Goal: Communication & Community: Answer question/provide support

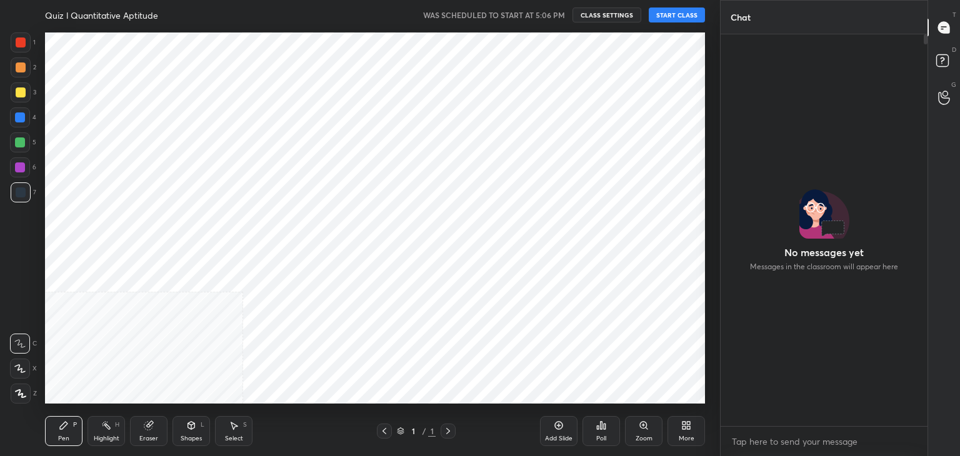
scroll to position [62091, 61798]
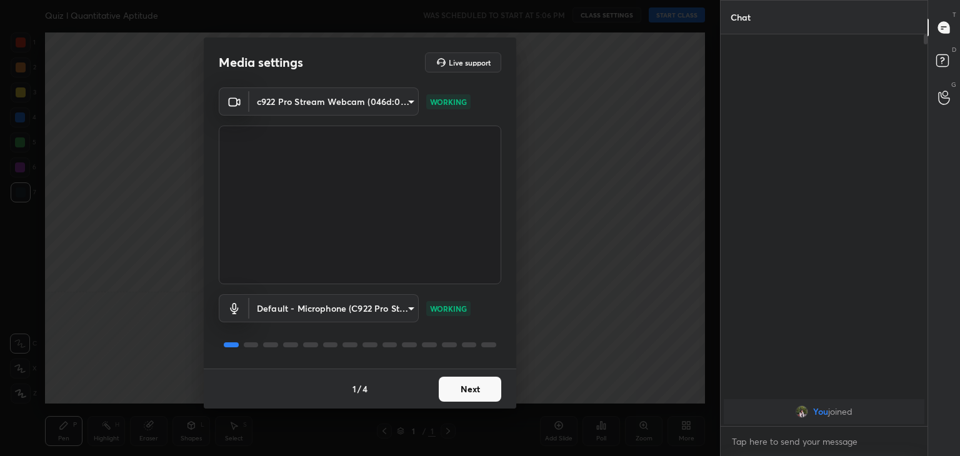
click at [468, 389] on button "Next" at bounding box center [470, 389] width 62 height 25
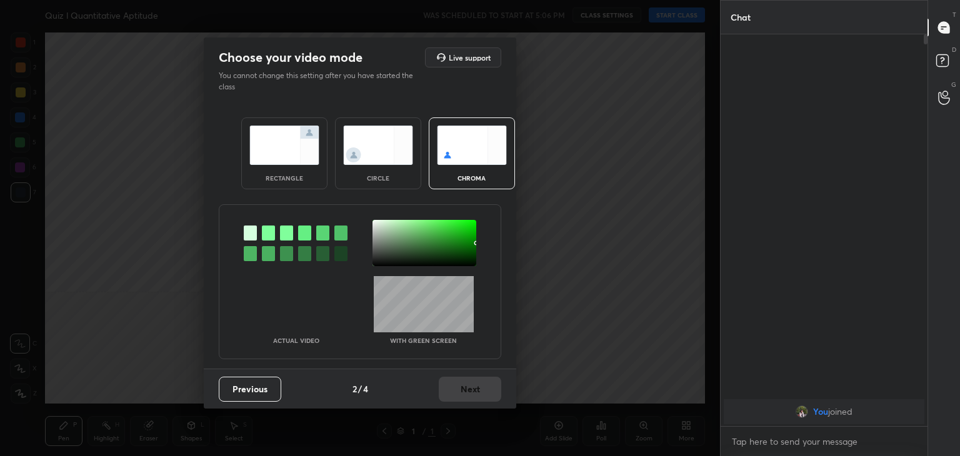
click at [468, 389] on div "Previous 2 / 4 Next" at bounding box center [360, 389] width 312 height 40
click at [371, 146] on img at bounding box center [378, 145] width 70 height 39
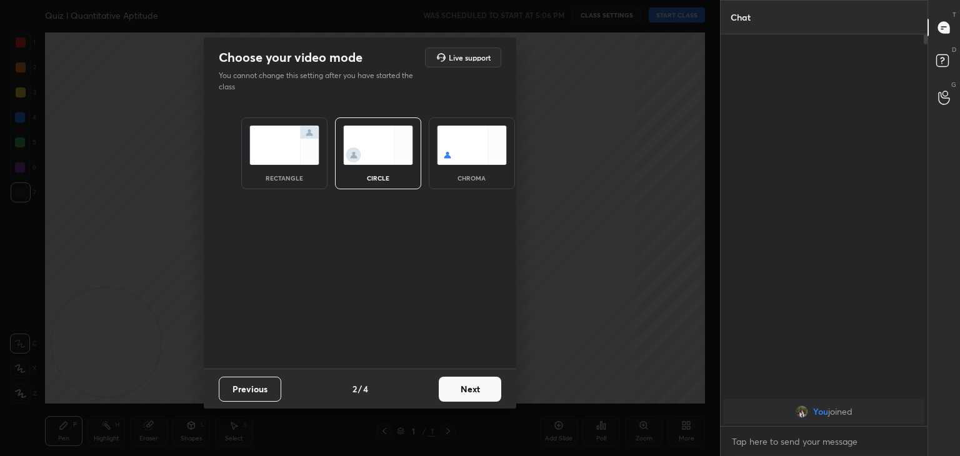
click at [460, 380] on button "Next" at bounding box center [470, 389] width 62 height 25
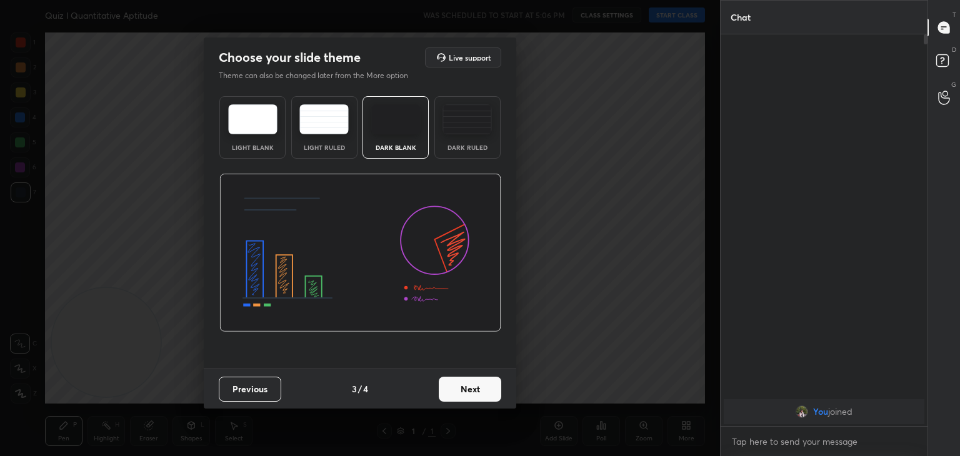
click at [481, 388] on button "Next" at bounding box center [470, 389] width 62 height 25
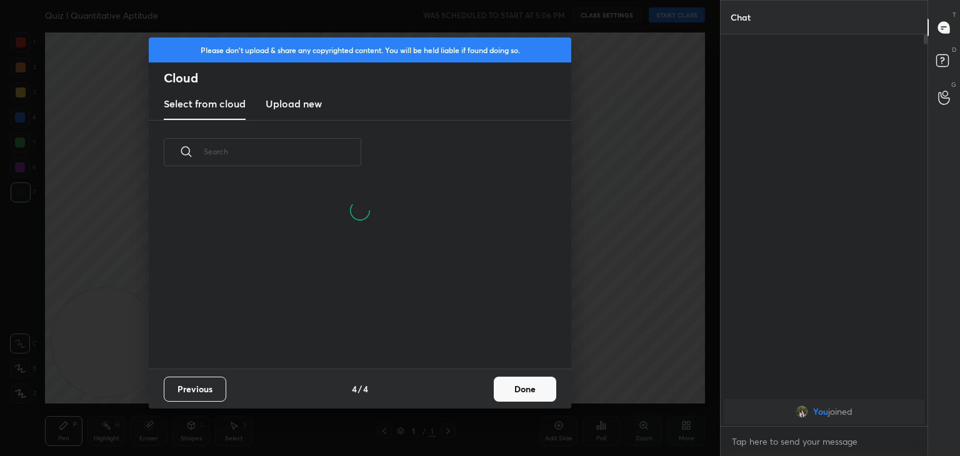
click at [542, 387] on button "Done" at bounding box center [524, 389] width 62 height 25
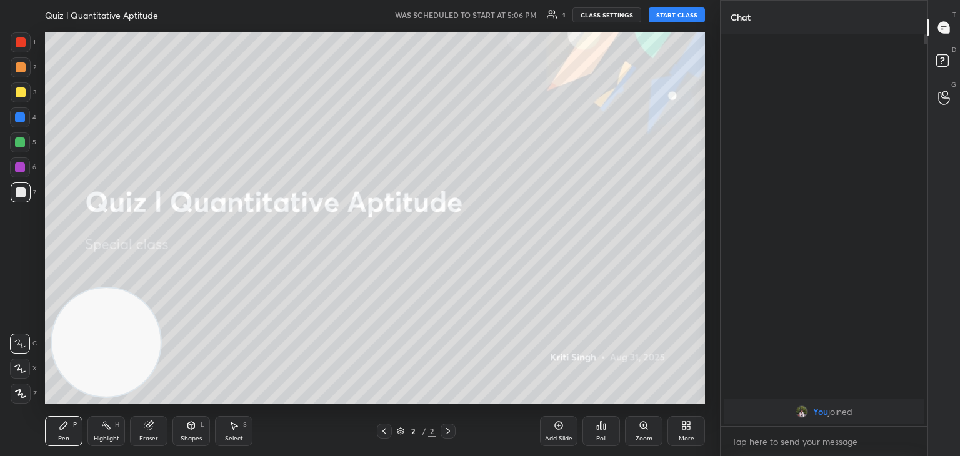
click at [677, 16] on button "START CLASS" at bounding box center [676, 14] width 56 height 15
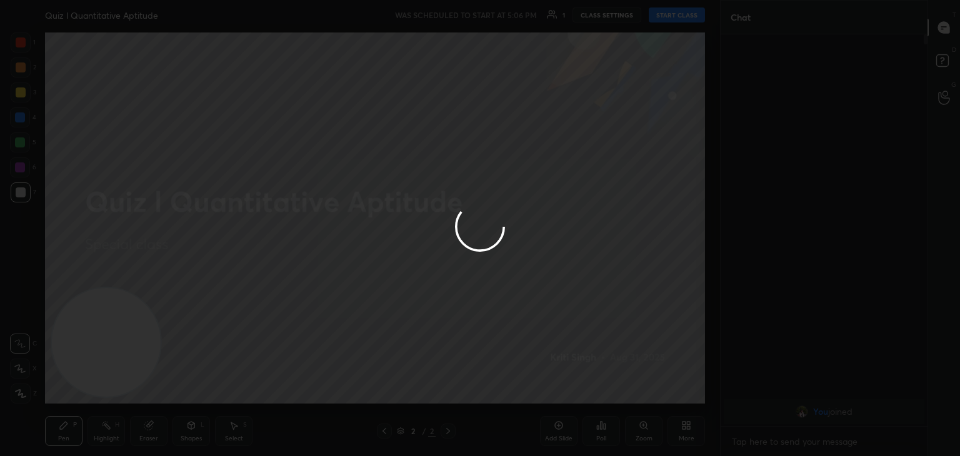
type textarea "x"
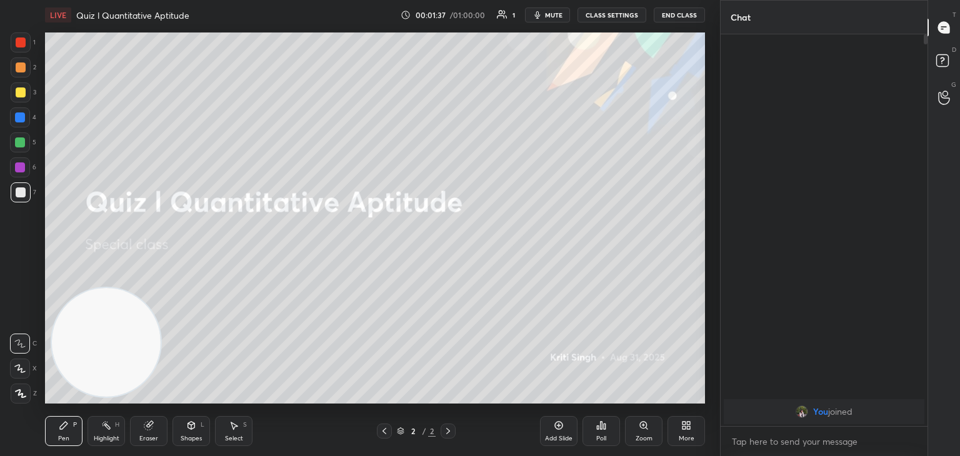
click at [552, 17] on span "mute" at bounding box center [553, 15] width 17 height 9
click at [550, 9] on button "unmute" at bounding box center [547, 14] width 45 height 15
click at [557, 10] on button "mute" at bounding box center [547, 14] width 45 height 15
click at [549, 13] on span "unmute" at bounding box center [552, 15] width 27 height 9
click at [681, 432] on div "More" at bounding box center [685, 431] width 37 height 30
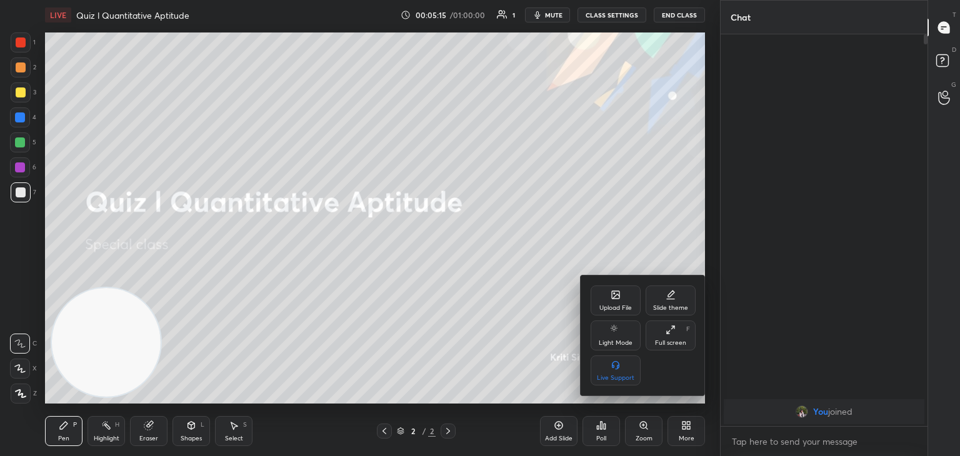
click at [608, 300] on div "Upload File" at bounding box center [615, 300] width 50 height 30
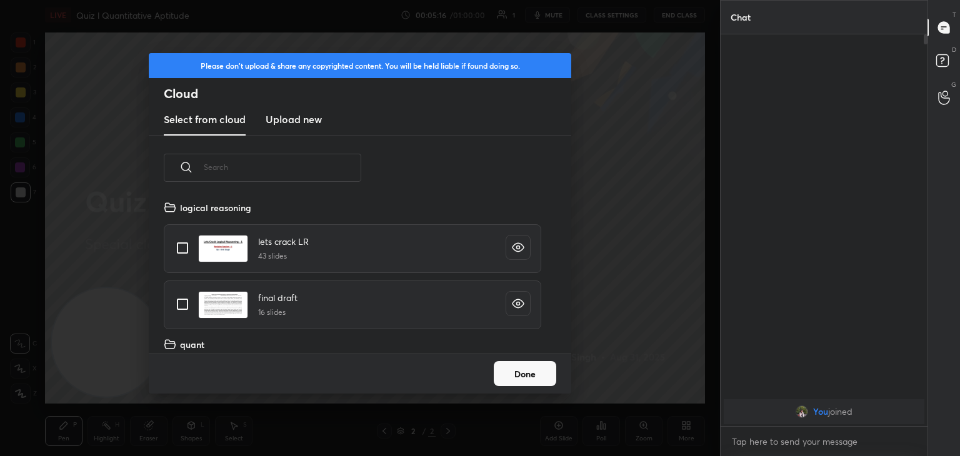
scroll to position [154, 401]
click at [302, 115] on h3 "Upload new" at bounding box center [293, 119] width 56 height 15
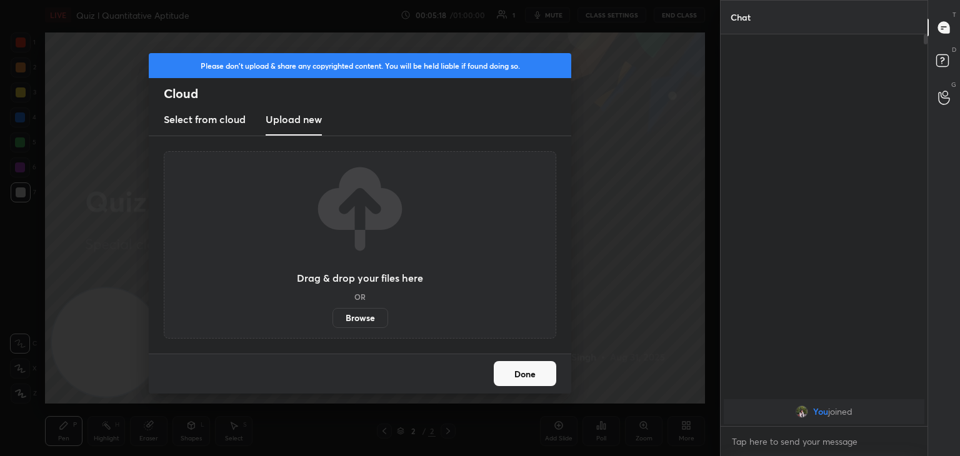
click at [354, 317] on label "Browse" at bounding box center [360, 318] width 56 height 20
click at [332, 317] on input "Browse" at bounding box center [332, 318] width 0 height 20
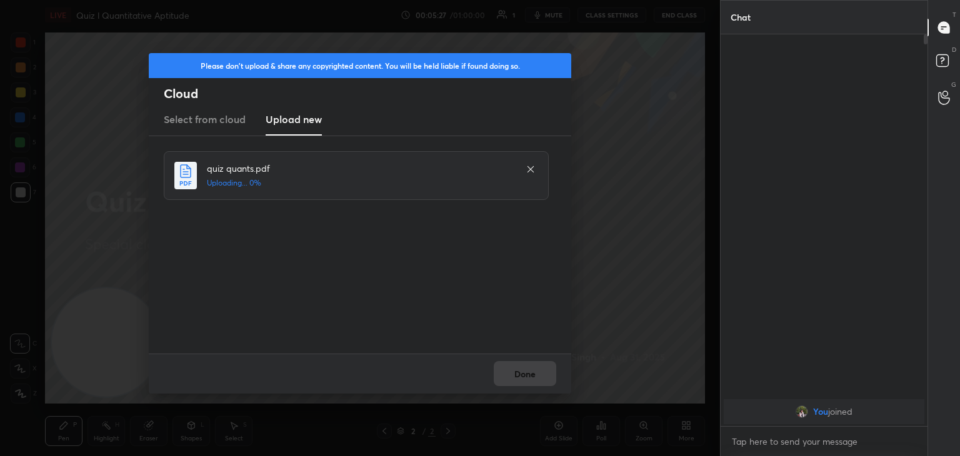
drag, startPoint x: 354, startPoint y: 317, endPoint x: 441, endPoint y: 314, distance: 86.9
click at [441, 314] on body "1 2 3 4 5 6 7 C X Z C X Z E E Erase all H H LIVE Quiz l Quantitative Aptitude 0…" at bounding box center [480, 228] width 960 height 456
click at [537, 376] on button "Done" at bounding box center [524, 373] width 62 height 25
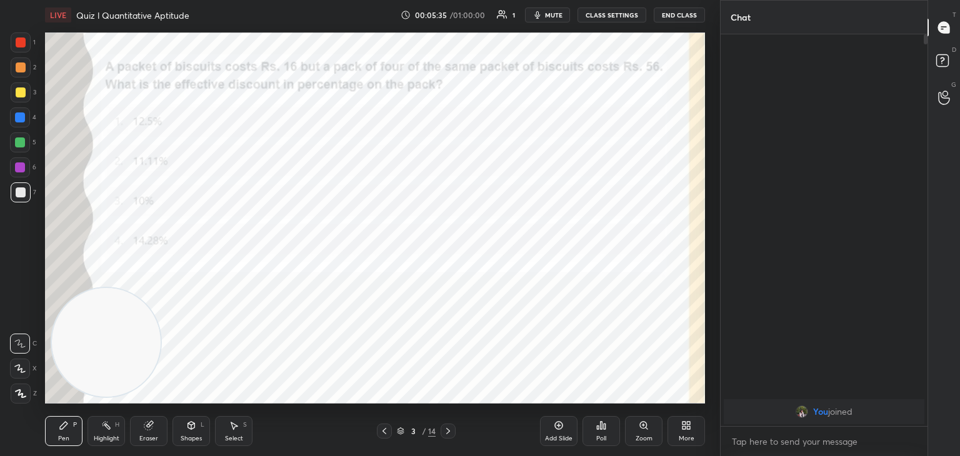
click at [19, 46] on div at bounding box center [21, 42] width 10 height 10
click at [166, 418] on div "Eraser" at bounding box center [148, 431] width 37 height 30
click at [21, 401] on div "Erase all" at bounding box center [20, 394] width 20 height 20
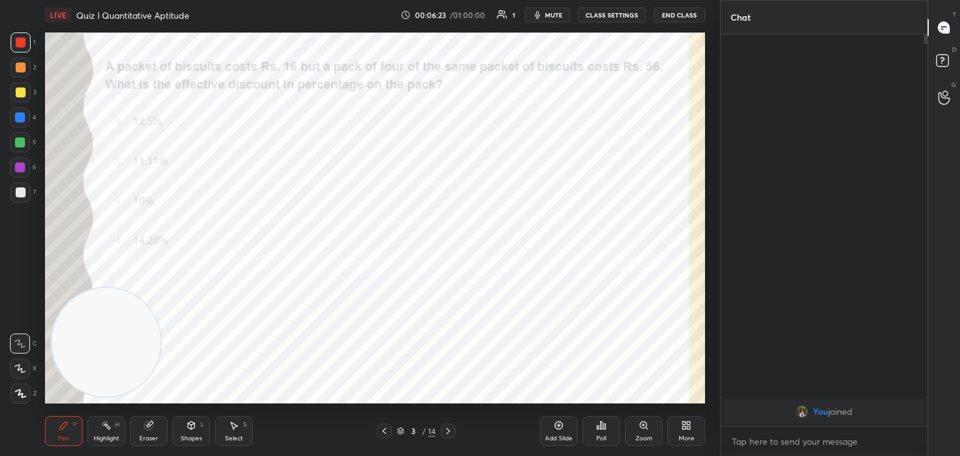
click at [162, 430] on div "Eraser" at bounding box center [148, 431] width 37 height 30
click at [29, 400] on div "Erase all" at bounding box center [20, 394] width 20 height 20
click at [554, 17] on span "mute" at bounding box center [553, 15] width 17 height 9
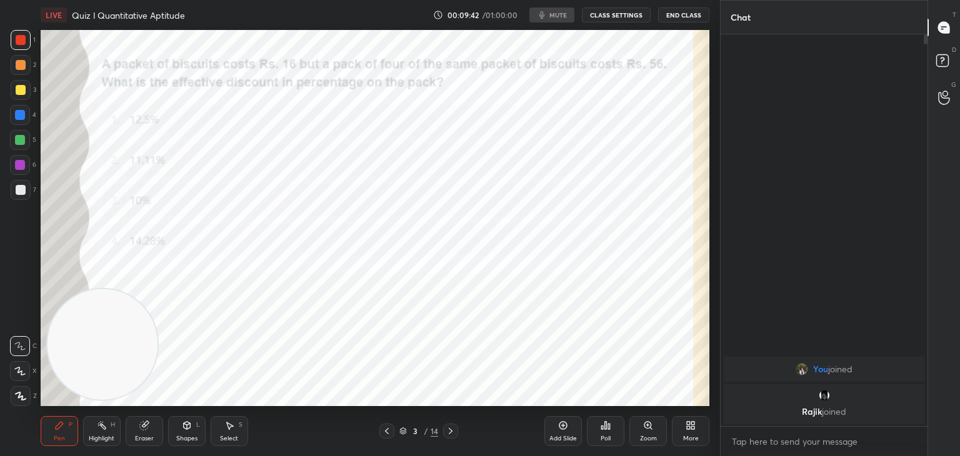
scroll to position [62091, 61798]
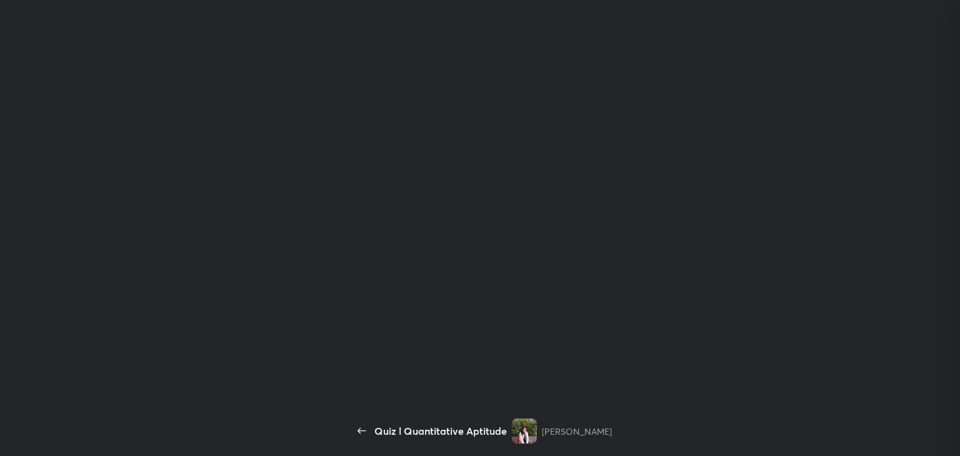
scroll to position [4, 4]
type textarea "x"
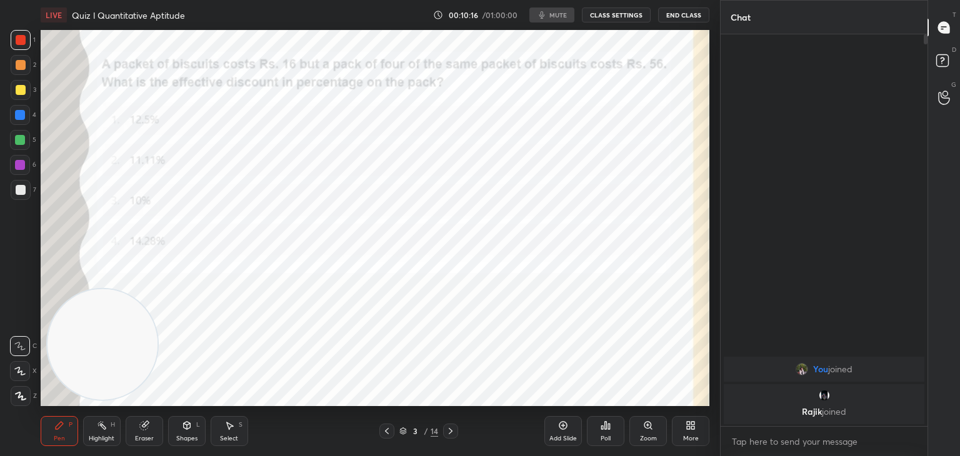
scroll to position [62091, 61798]
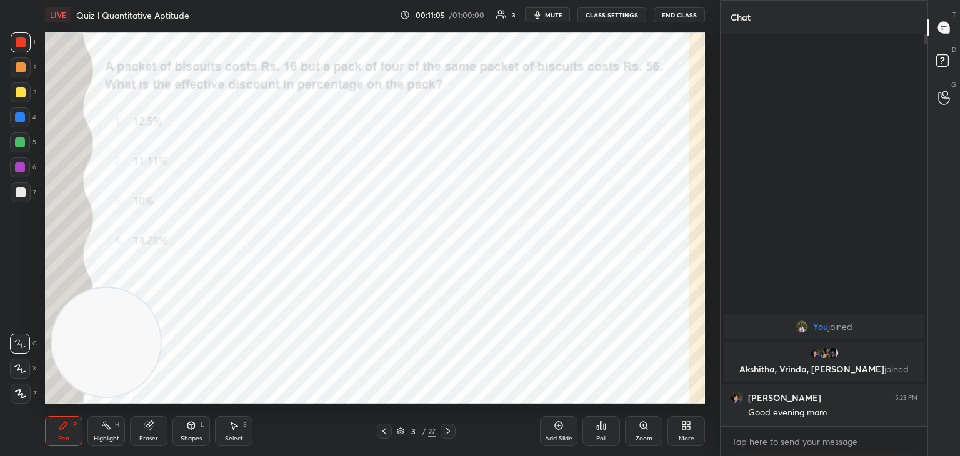
click at [600, 429] on icon at bounding box center [601, 425] width 2 height 7
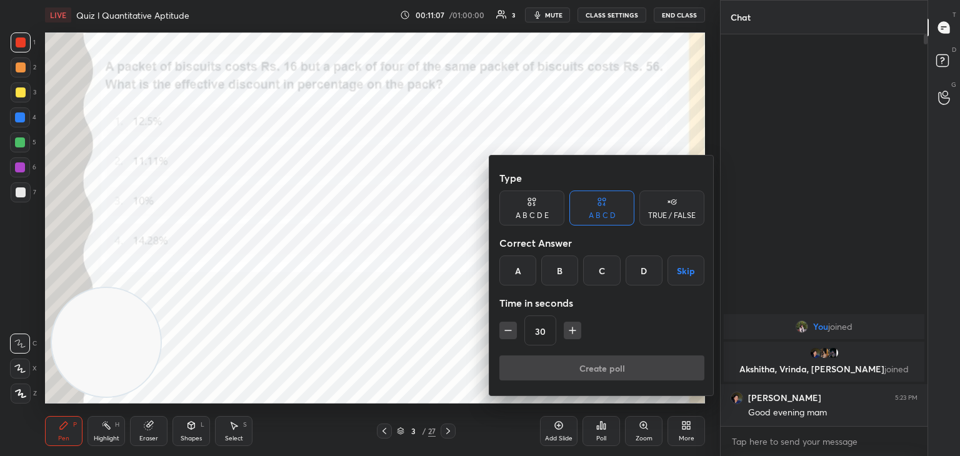
click at [529, 281] on div "A" at bounding box center [517, 270] width 37 height 30
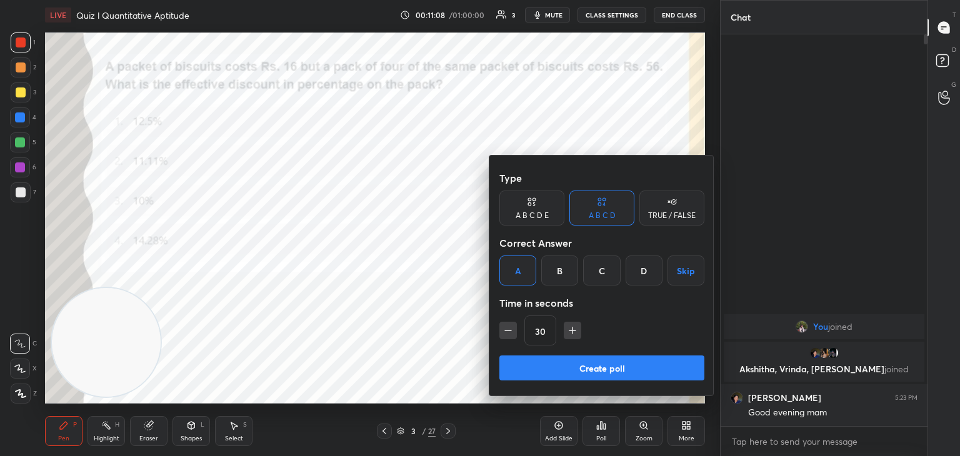
click at [577, 331] on icon "button" at bounding box center [572, 330] width 12 height 12
type input "60"
click at [598, 368] on button "Create poll" at bounding box center [601, 367] width 205 height 25
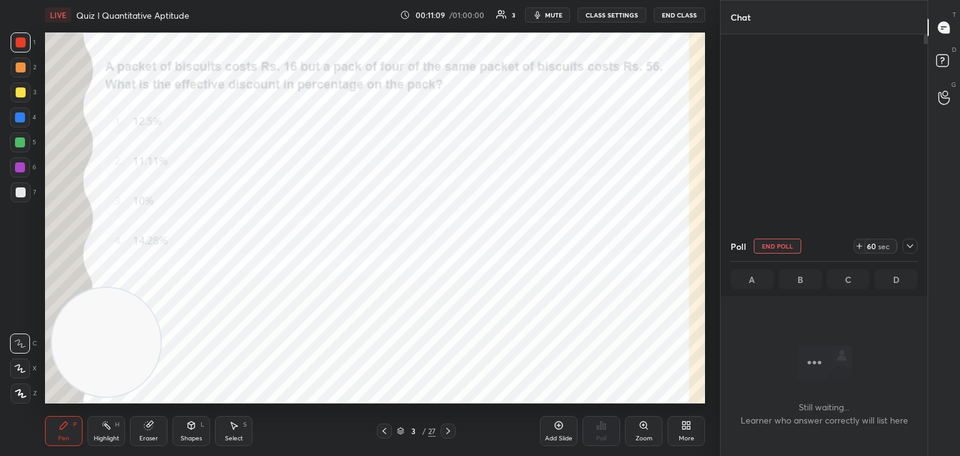
scroll to position [4, 4]
click at [550, 17] on span "mute" at bounding box center [553, 15] width 17 height 9
click at [913, 249] on icon at bounding box center [910, 246] width 10 height 10
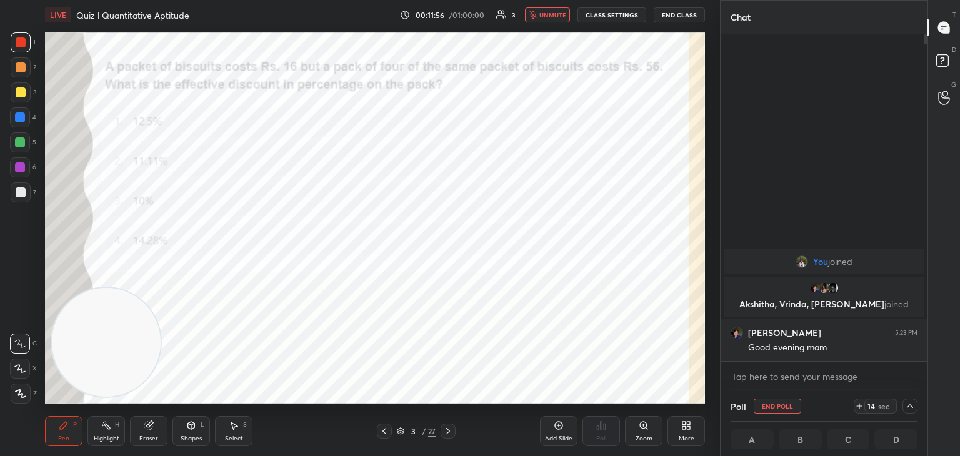
click at [549, 14] on span "unmute" at bounding box center [552, 15] width 27 height 9
click at [20, 370] on icon at bounding box center [19, 368] width 11 height 9
click at [911, 406] on icon at bounding box center [910, 406] width 10 height 10
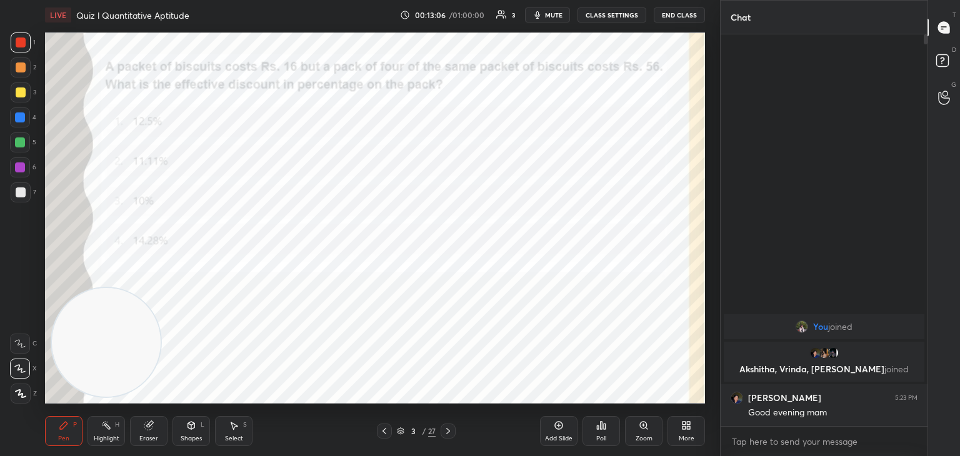
click at [447, 432] on icon at bounding box center [448, 431] width 10 height 10
click at [443, 432] on icon at bounding box center [448, 431] width 10 height 10
click at [553, 21] on button "mute" at bounding box center [547, 14] width 45 height 15
click at [550, 15] on span "unmute" at bounding box center [552, 15] width 27 height 9
click at [589, 424] on div "Poll" at bounding box center [600, 431] width 37 height 30
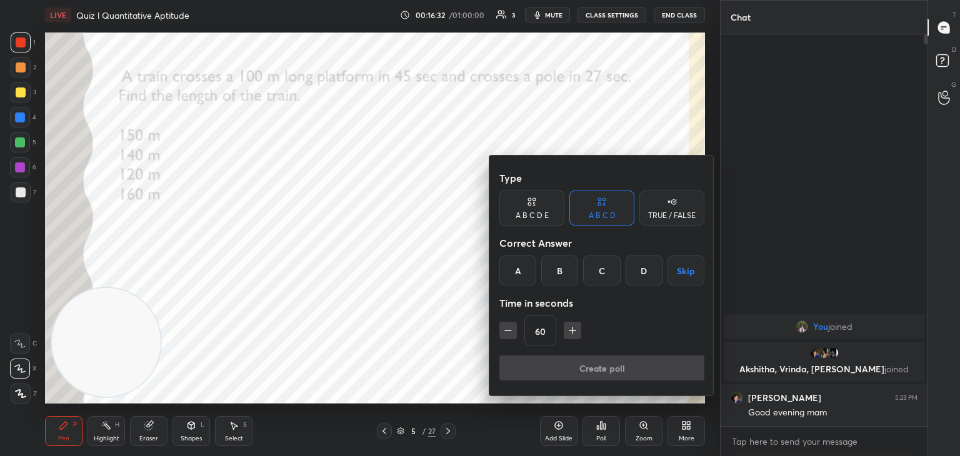
click at [519, 284] on div "A" at bounding box center [517, 270] width 37 height 30
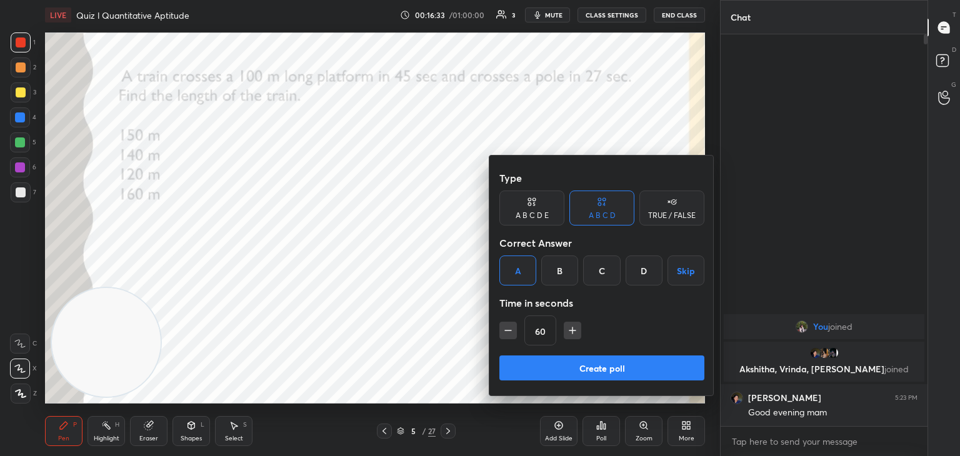
click at [549, 359] on button "Create poll" at bounding box center [601, 367] width 205 height 25
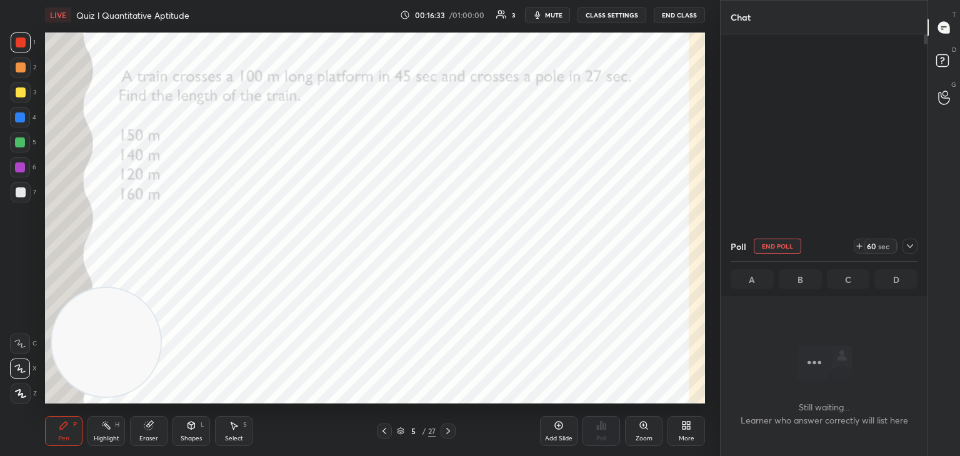
scroll to position [353, 203]
click at [860, 247] on icon at bounding box center [859, 246] width 10 height 10
click at [553, 18] on span "mute" at bounding box center [553, 15] width 17 height 9
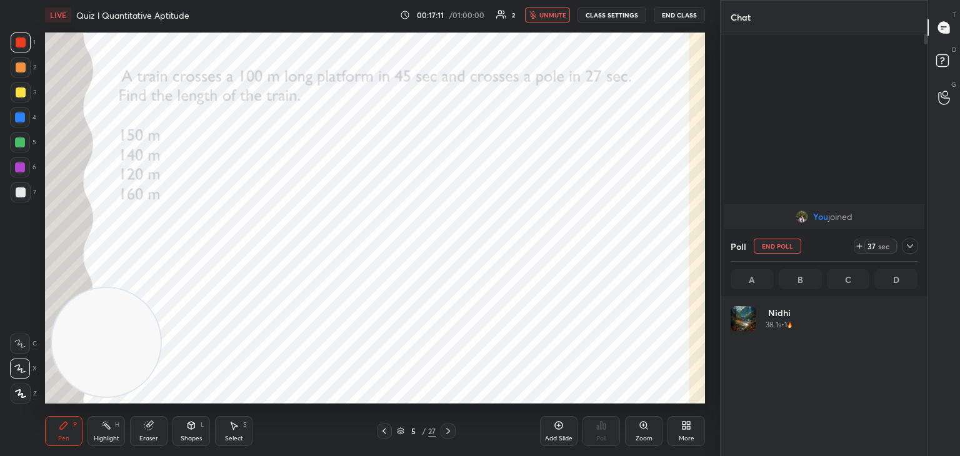
scroll to position [146, 183]
click at [551, 17] on span "unmute" at bounding box center [552, 15] width 27 height 9
click at [791, 249] on button "End Poll" at bounding box center [776, 246] width 47 height 15
type textarea "x"
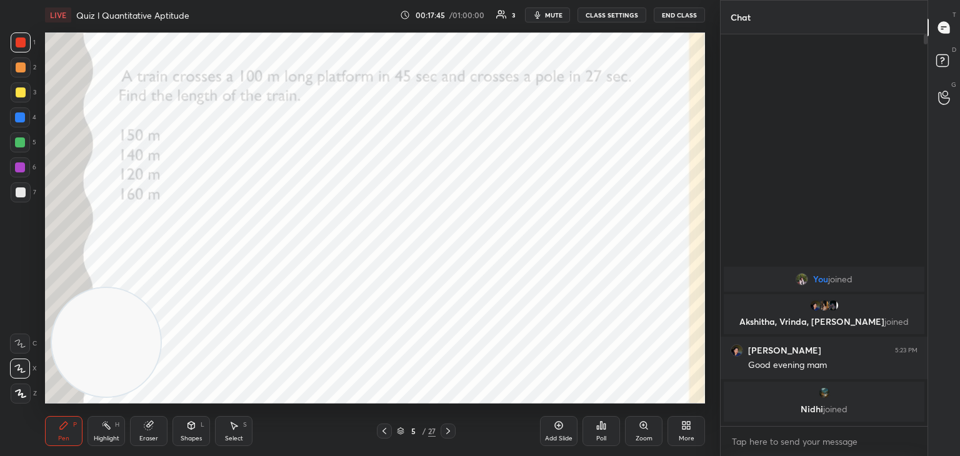
scroll to position [4, 4]
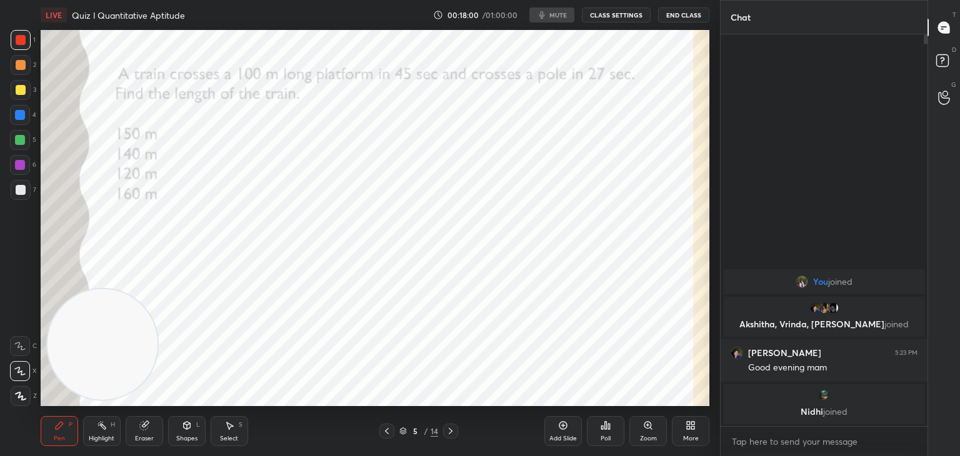
scroll to position [62091, 61798]
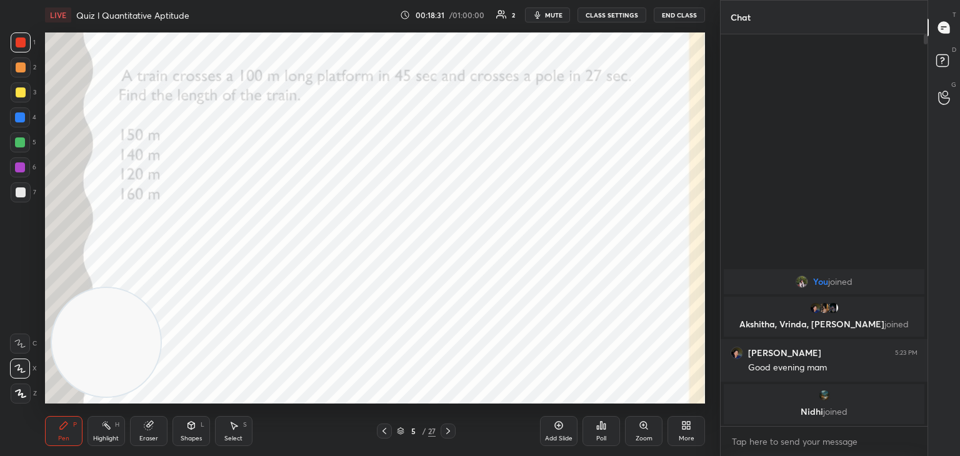
click at [97, 430] on div "Highlight H" at bounding box center [105, 431] width 37 height 30
click at [76, 426] on div "P" at bounding box center [75, 425] width 4 height 6
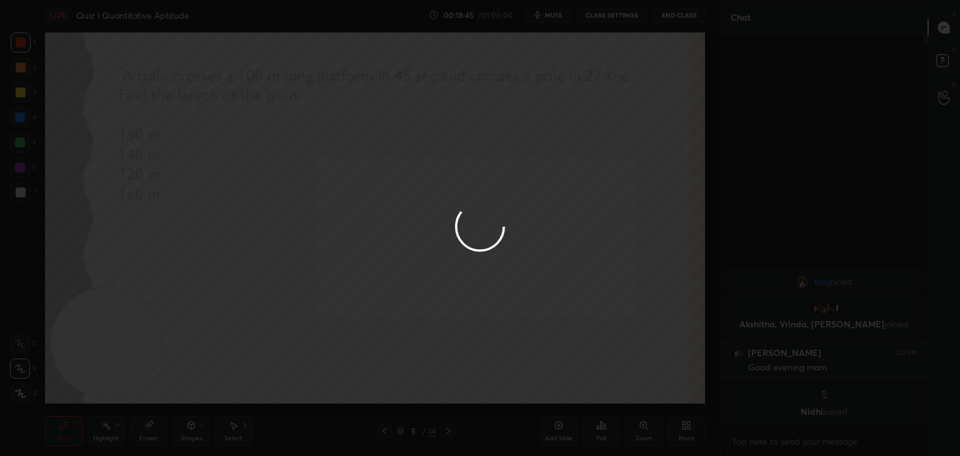
drag, startPoint x: 635, startPoint y: 364, endPoint x: 161, endPoint y: 217, distance: 496.3
click at [161, 217] on div at bounding box center [480, 228] width 960 height 456
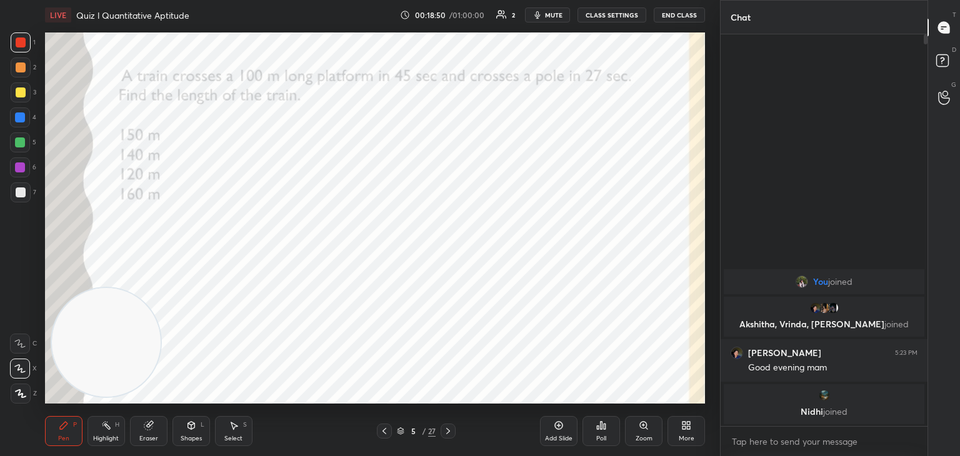
click at [152, 425] on icon at bounding box center [149, 425] width 10 height 10
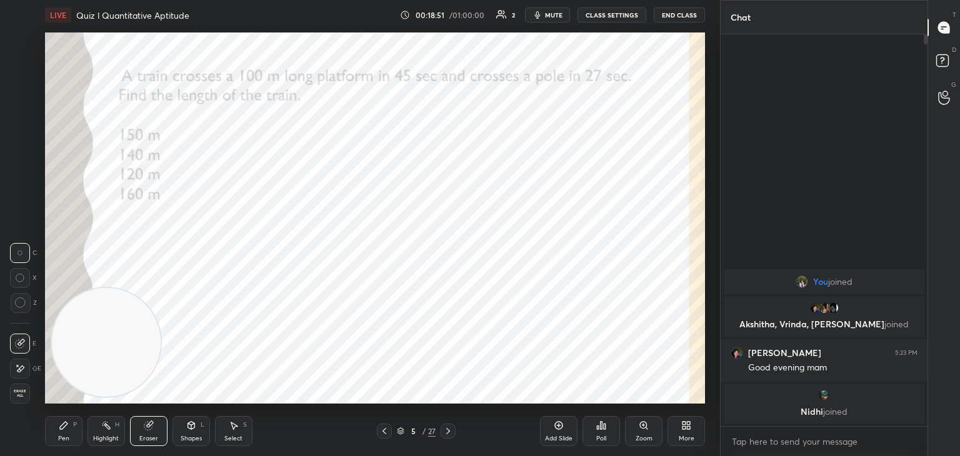
click at [27, 392] on span "Erase all" at bounding box center [20, 393] width 19 height 9
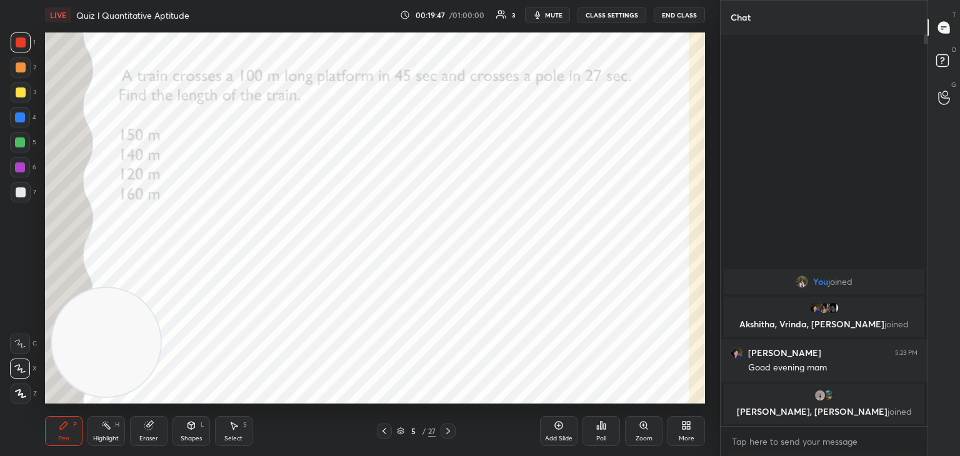
click at [449, 429] on icon at bounding box center [448, 431] width 10 height 10
click at [560, 14] on span "mute" at bounding box center [553, 15] width 17 height 9
click at [548, 16] on span "unmute" at bounding box center [552, 15] width 27 height 9
click at [402, 430] on icon at bounding box center [400, 429] width 6 height 3
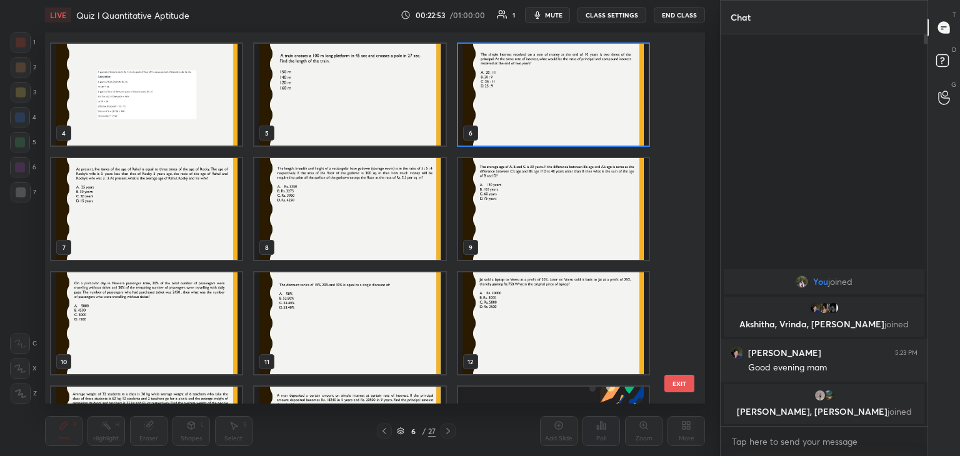
scroll to position [111, 0]
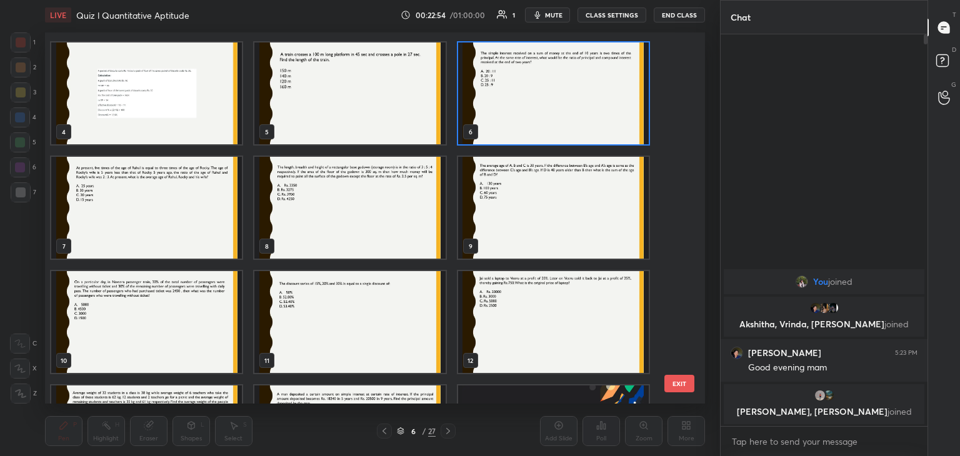
click at [556, 167] on img "grid" at bounding box center [553, 208] width 191 height 102
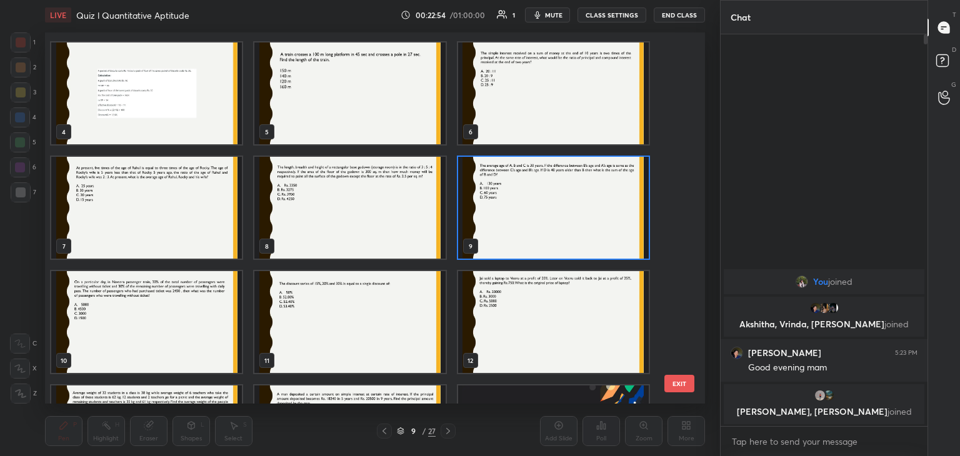
click at [558, 167] on img "grid" at bounding box center [553, 208] width 191 height 102
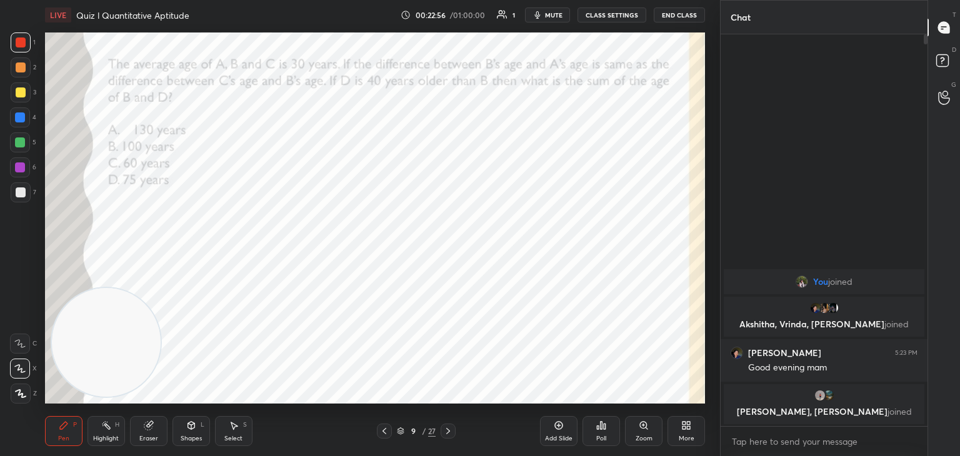
click at [390, 432] on div at bounding box center [384, 431] width 15 height 15
click at [387, 430] on icon at bounding box center [384, 431] width 10 height 10
click at [389, 431] on icon at bounding box center [384, 431] width 10 height 10
click at [387, 432] on icon at bounding box center [384, 431] width 10 height 10
click at [455, 430] on div at bounding box center [447, 431] width 15 height 15
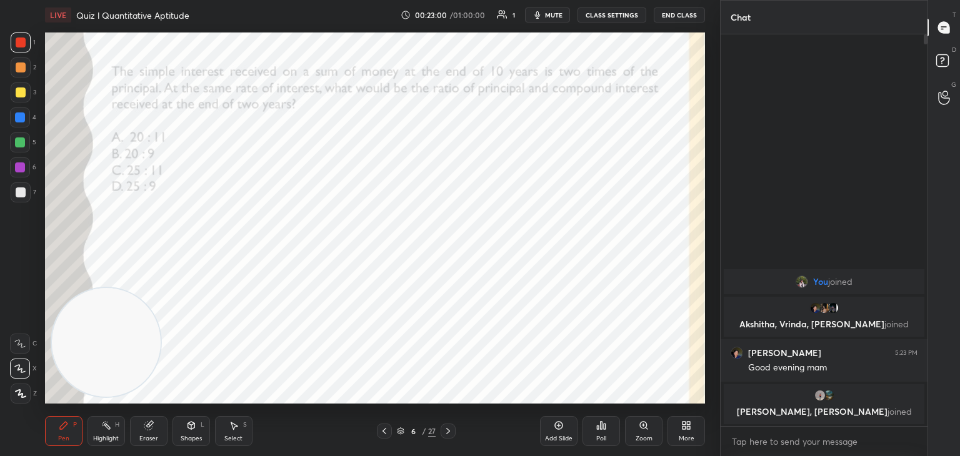
click at [597, 435] on div "Poll" at bounding box center [601, 438] width 10 height 6
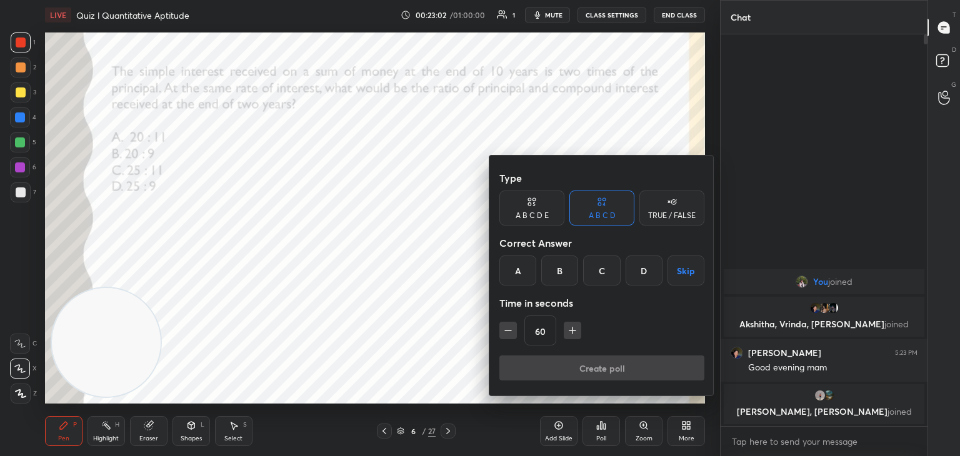
click at [675, 279] on button "Skip" at bounding box center [685, 270] width 37 height 30
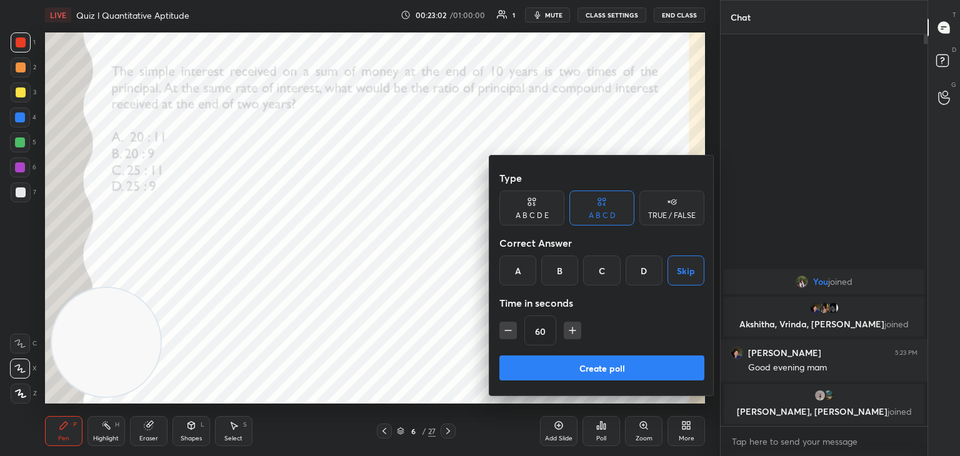
click at [572, 332] on icon "button" at bounding box center [572, 330] width 0 height 6
click at [573, 330] on icon "button" at bounding box center [572, 330] width 6 height 0
click at [573, 330] on icon "button" at bounding box center [578, 330] width 12 height 12
type input "120"
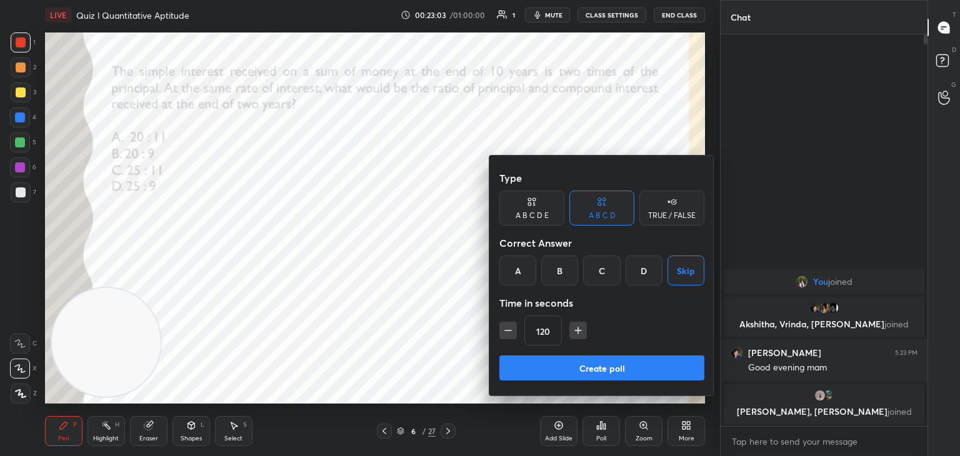
click at [575, 363] on button "Create poll" at bounding box center [601, 367] width 205 height 25
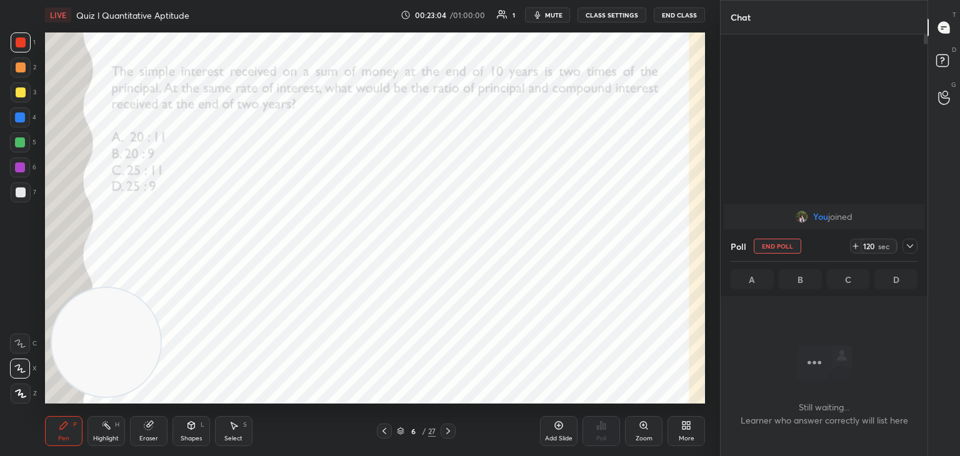
scroll to position [4, 4]
click at [142, 428] on div "Eraser" at bounding box center [148, 431] width 37 height 30
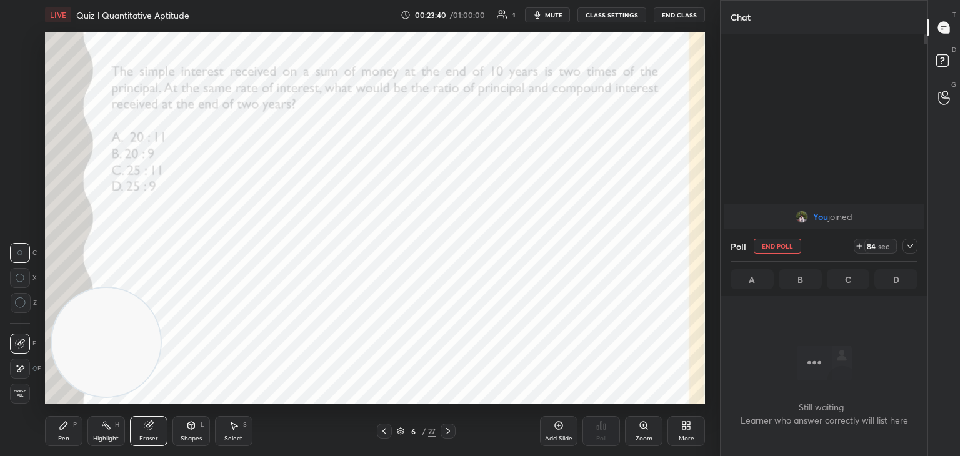
click at [22, 399] on div "Erase all" at bounding box center [20, 394] width 20 height 20
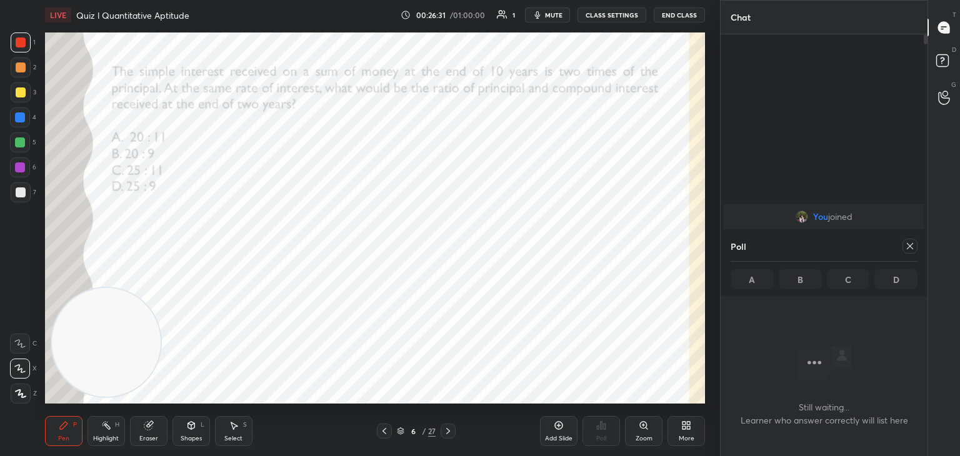
click at [150, 444] on div "Eraser" at bounding box center [148, 431] width 37 height 30
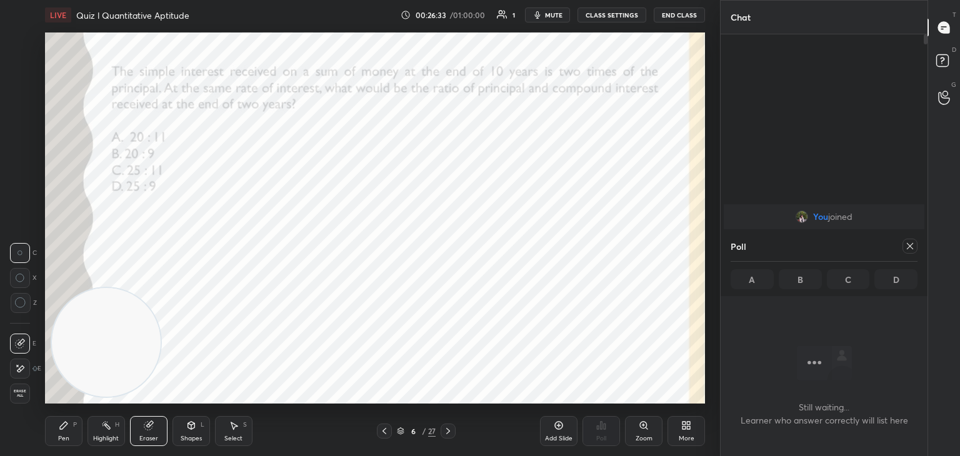
click at [15, 390] on span "Erase all" at bounding box center [20, 393] width 19 height 9
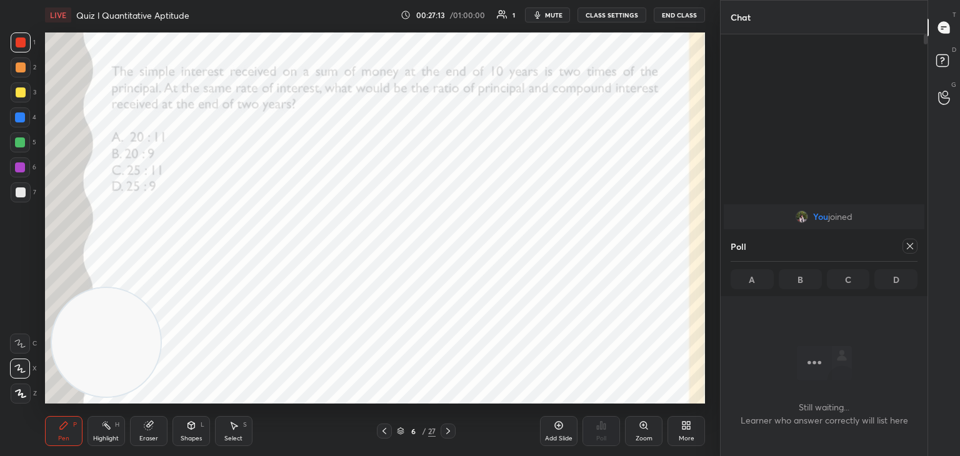
click at [162, 452] on div "Pen P Highlight H Eraser Shapes L Select S 6 / 27 Add Slide Poll Zoom More" at bounding box center [375, 431] width 660 height 50
click at [157, 435] on div "Eraser" at bounding box center [148, 438] width 19 height 6
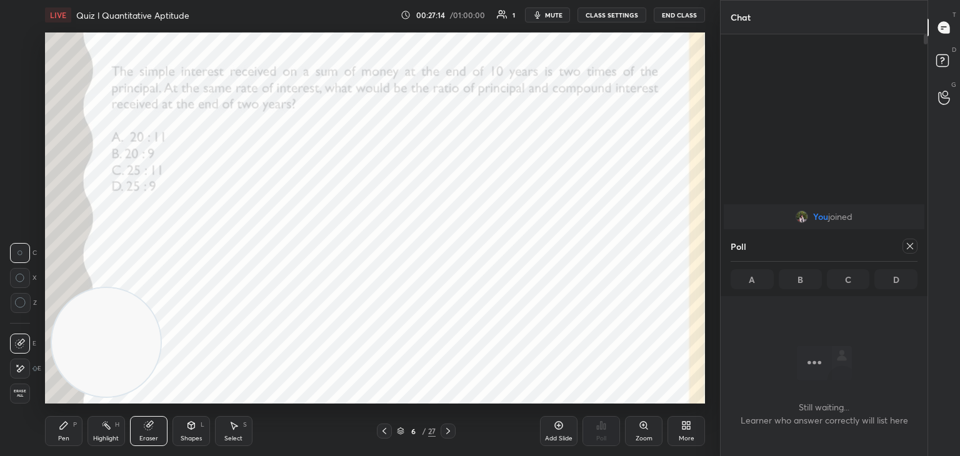
click at [29, 395] on span "Erase all" at bounding box center [20, 393] width 19 height 9
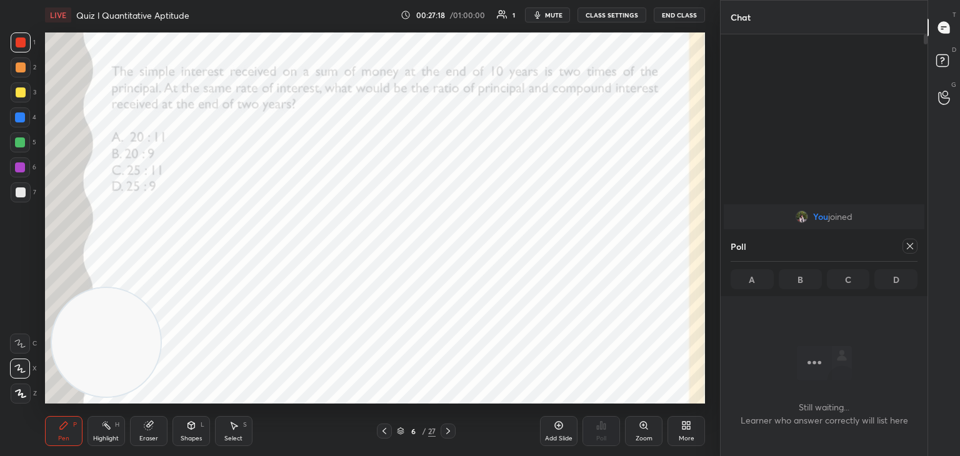
click at [909, 246] on icon at bounding box center [910, 246] width 10 height 10
type textarea "x"
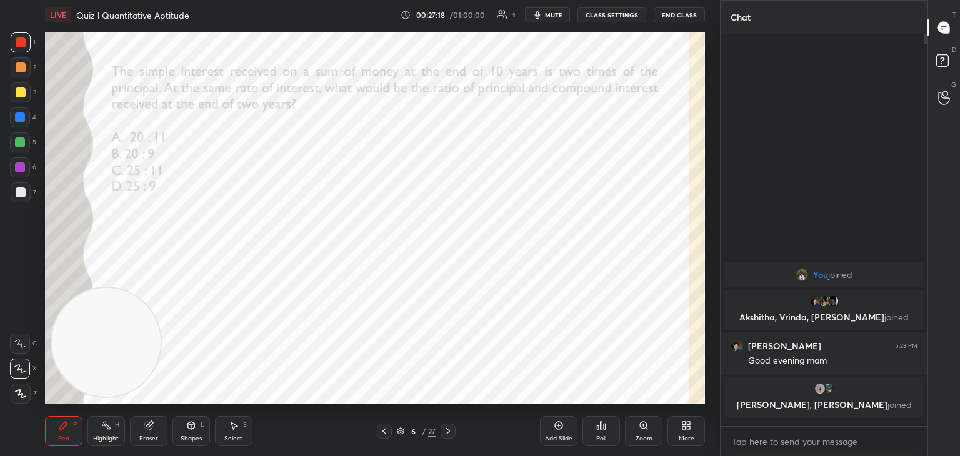
scroll to position [418, 203]
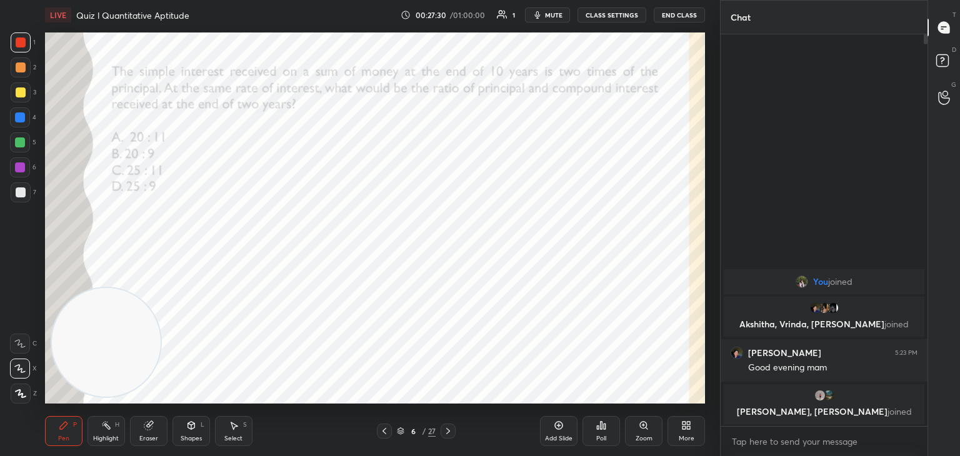
click at [670, 18] on button "End Class" at bounding box center [678, 14] width 51 height 15
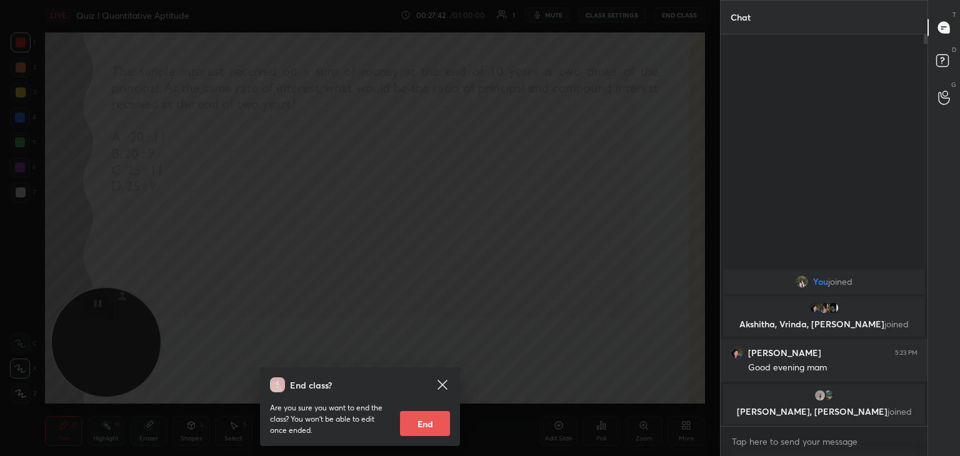
click at [473, 264] on div "End class? Are you sure you want to end the class? You won’t be able to edit on…" at bounding box center [360, 228] width 720 height 456
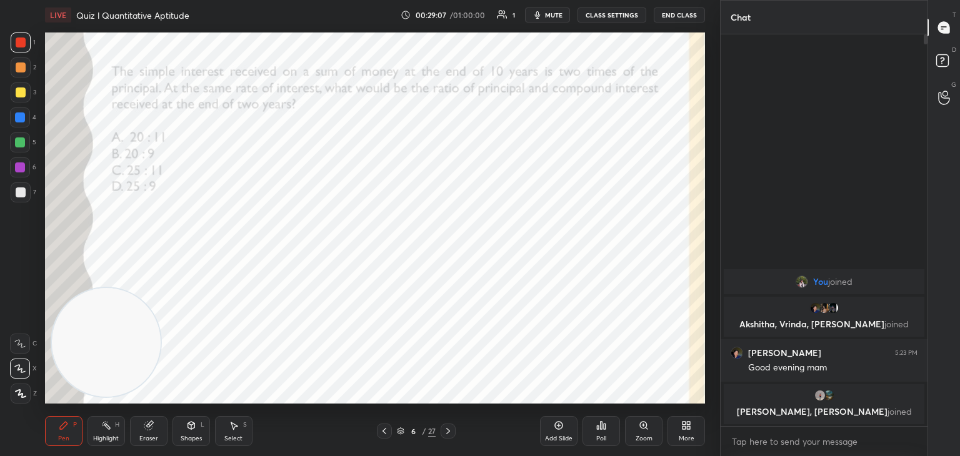
click at [165, 412] on div "Pen P Highlight H Eraser Shapes L Select S 6 / 27 Add Slide Poll Zoom More" at bounding box center [375, 431] width 660 height 50
click at [152, 420] on icon at bounding box center [149, 425] width 10 height 10
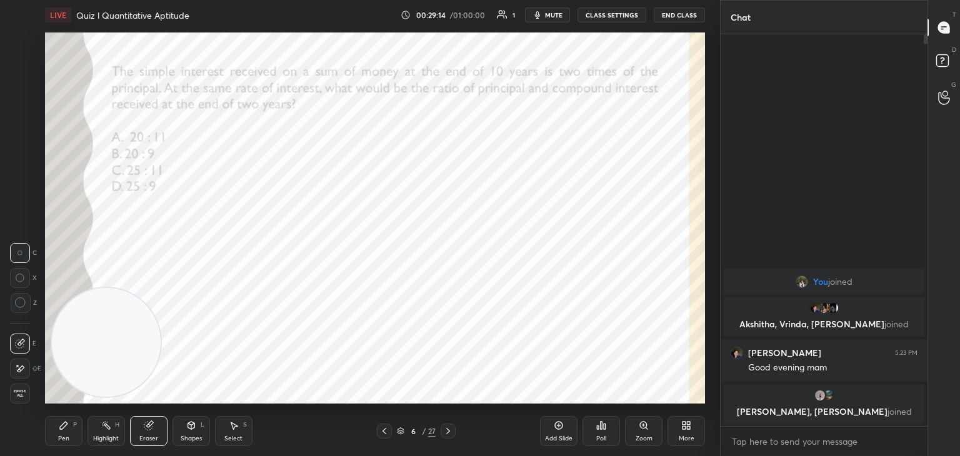
click at [71, 432] on div "Pen P" at bounding box center [63, 431] width 37 height 30
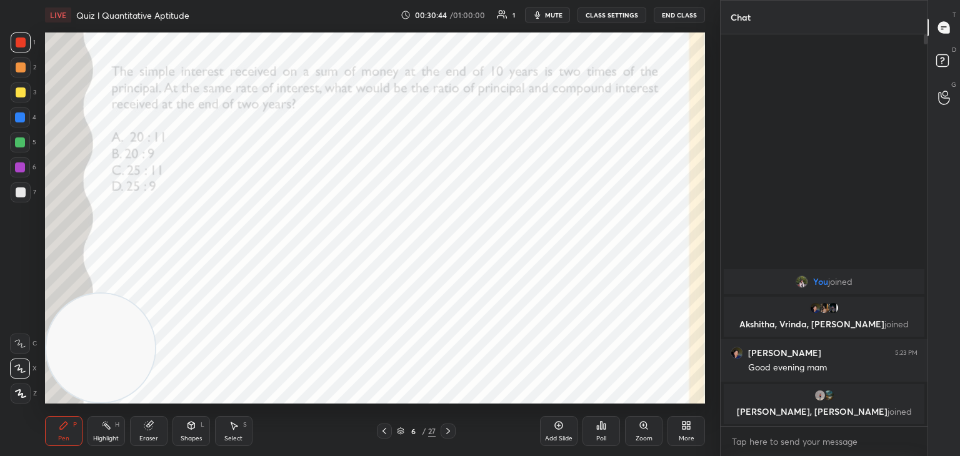
click at [400, 430] on icon at bounding box center [400, 430] width 7 height 7
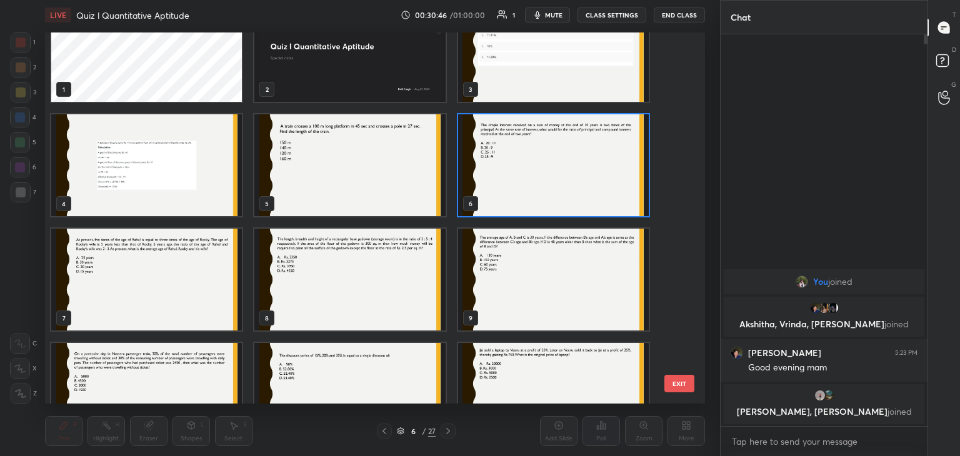
scroll to position [40, 0]
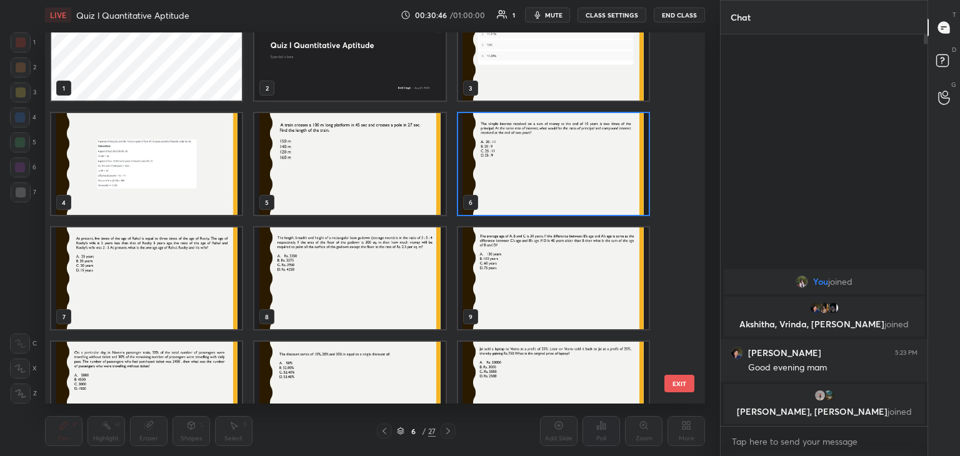
click at [217, 300] on img "grid" at bounding box center [146, 278] width 191 height 102
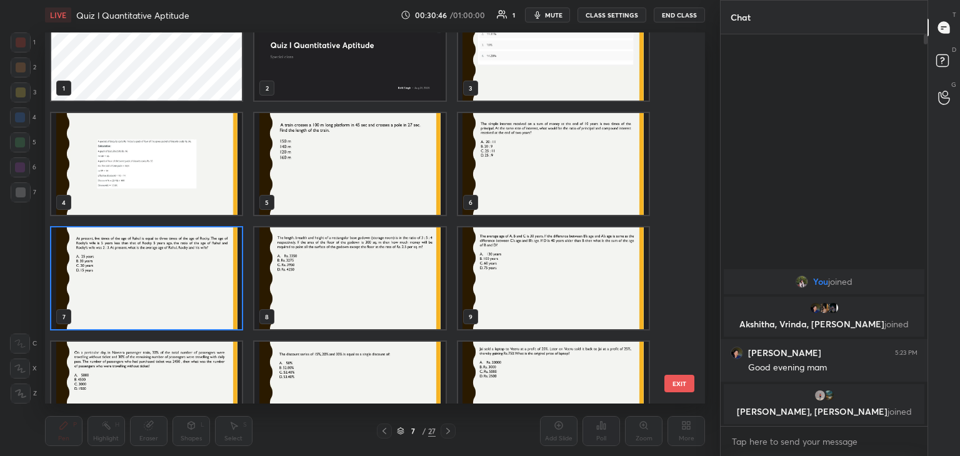
click at [217, 298] on img "grid" at bounding box center [146, 278] width 191 height 102
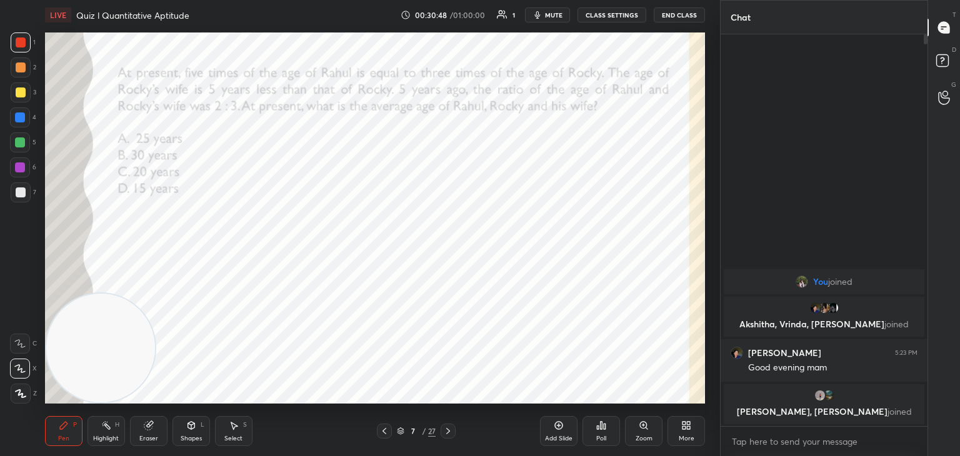
click at [448, 432] on icon at bounding box center [448, 431] width 4 height 6
click at [450, 432] on icon at bounding box center [448, 431] width 10 height 10
click at [388, 430] on icon at bounding box center [384, 431] width 10 height 10
click at [550, 16] on span "mute" at bounding box center [553, 15] width 17 height 9
click at [547, 18] on span "unmute" at bounding box center [552, 15] width 27 height 9
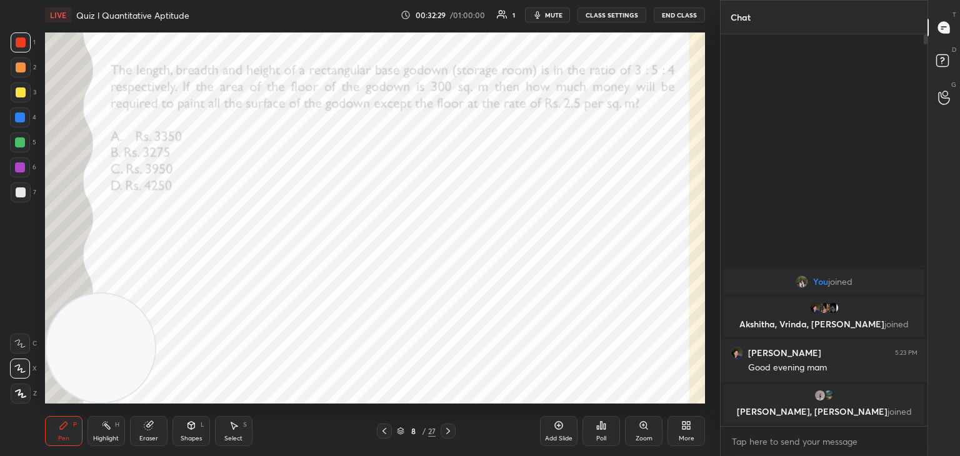
click at [557, 15] on span "mute" at bounding box center [553, 15] width 17 height 9
click at [545, 19] on button "unmute" at bounding box center [547, 14] width 45 height 15
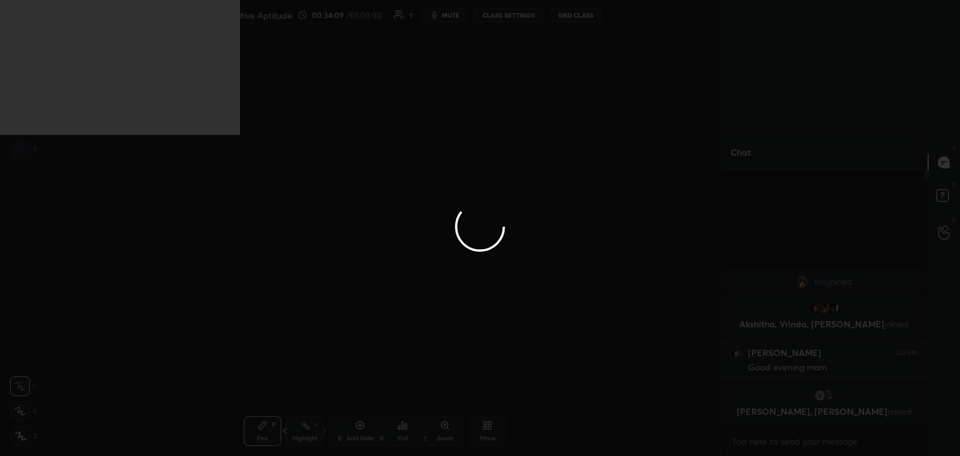
scroll to position [253, 203]
type textarea "x"
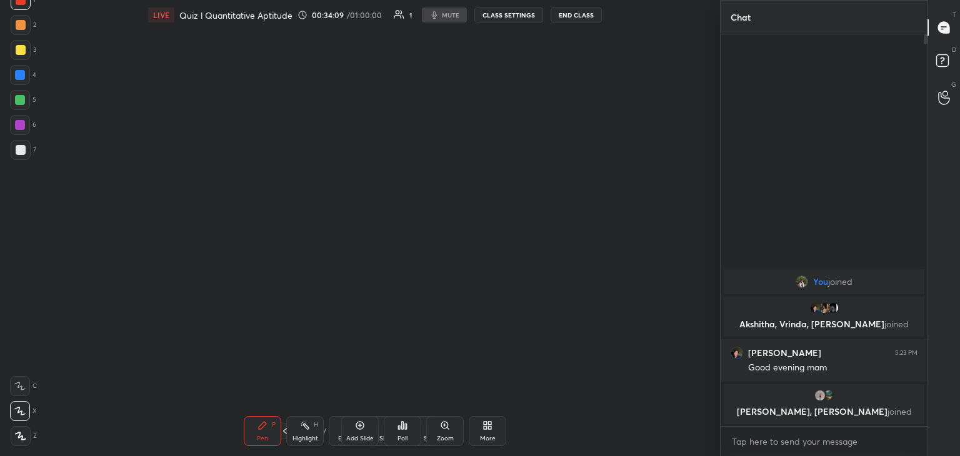
scroll to position [418, 203]
click at [102, 16] on div "LIVE Quiz l Quantitative Aptitude 00:34:11 / 01:00:00 1 mute CLASS SETTINGS End…" at bounding box center [375, 228] width 670 height 456
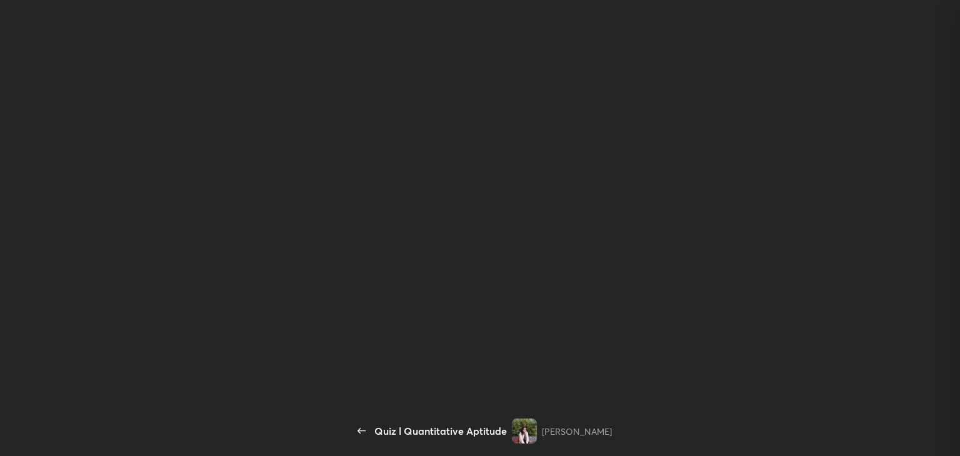
scroll to position [253, 203]
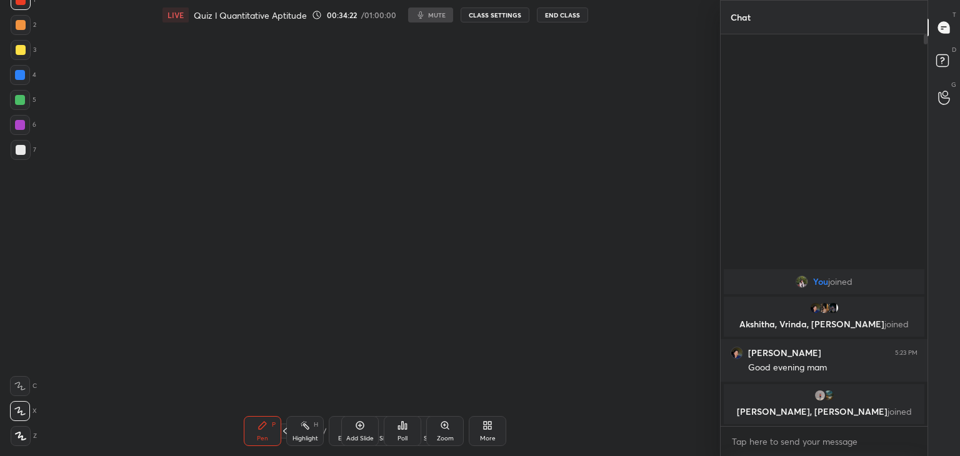
type textarea "x"
click at [267, 422] on icon at bounding box center [262, 425] width 10 height 10
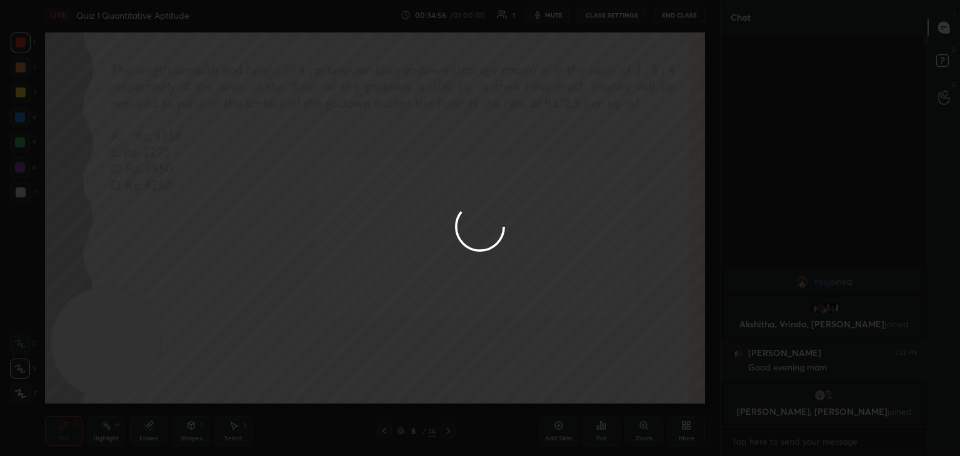
click at [550, 10] on div at bounding box center [480, 228] width 960 height 456
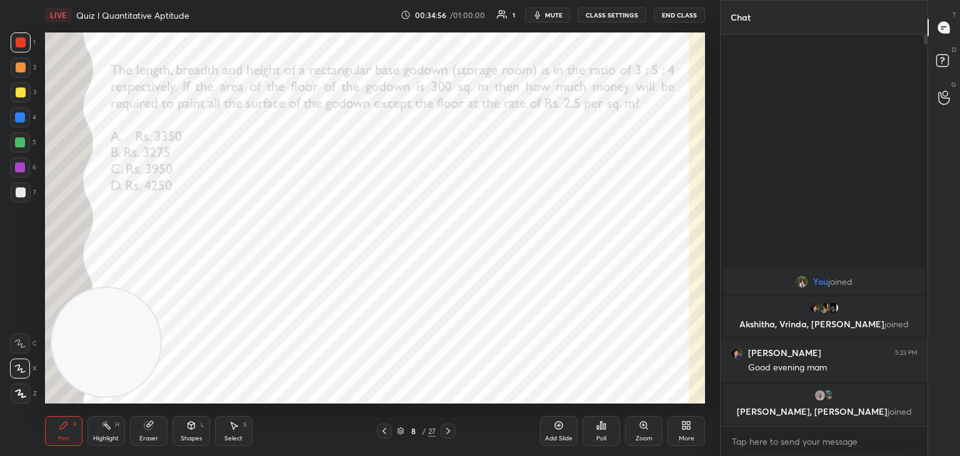
click at [556, 14] on span "mute" at bounding box center [553, 15] width 17 height 9
click at [547, 12] on span "unmute" at bounding box center [552, 15] width 27 height 9
click at [604, 428] on icon at bounding box center [604, 427] width 2 height 6
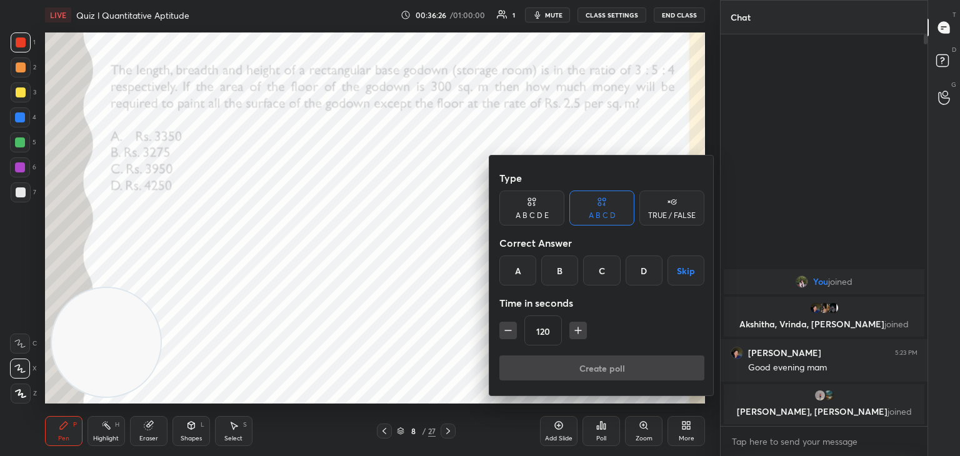
click at [682, 269] on button "Skip" at bounding box center [685, 270] width 37 height 30
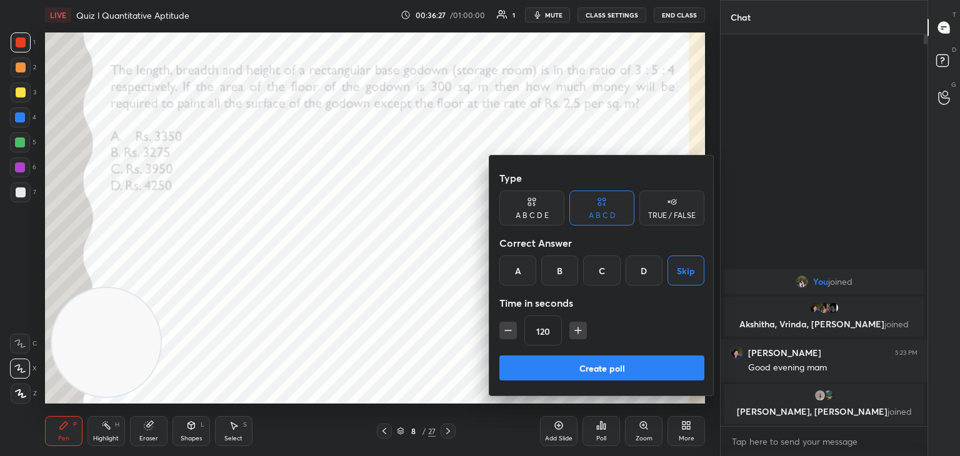
click at [577, 362] on button "Create poll" at bounding box center [601, 367] width 205 height 25
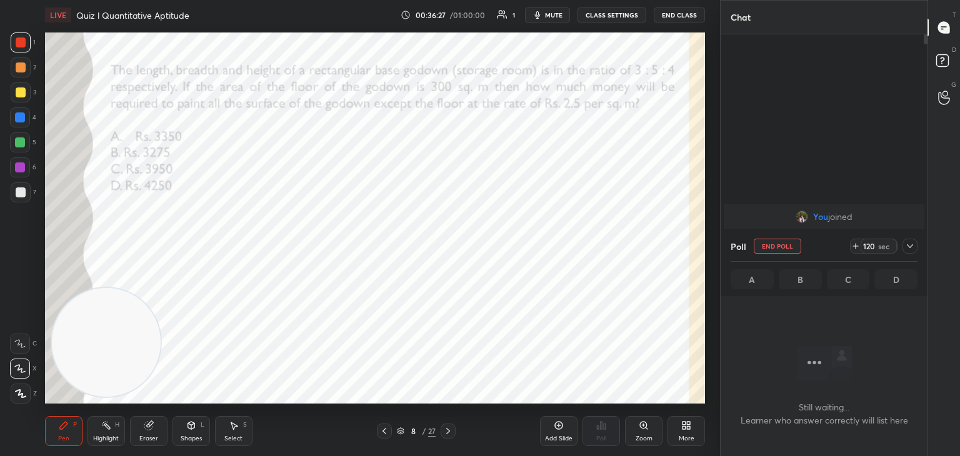
scroll to position [353, 203]
click at [562, 16] on span "mute" at bounding box center [553, 15] width 17 height 9
click at [537, 14] on icon "button" at bounding box center [532, 14] width 7 height 7
click at [915, 246] on div at bounding box center [909, 246] width 15 height 15
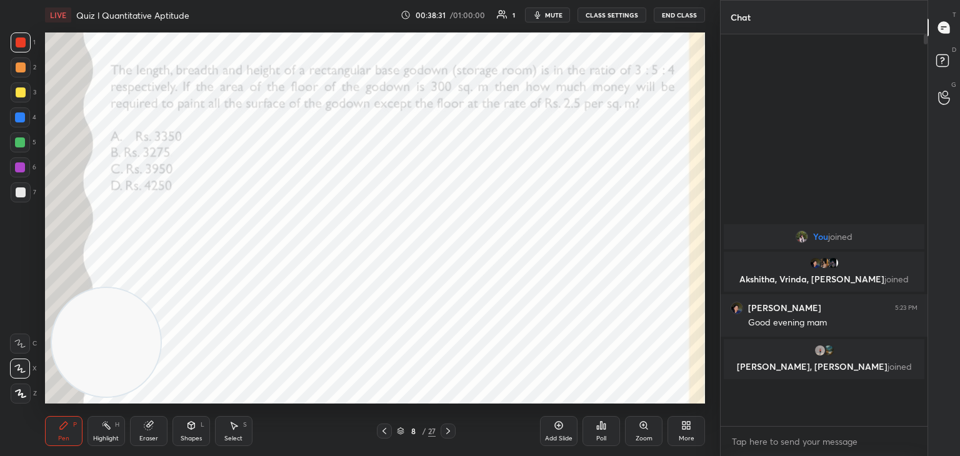
scroll to position [418, 203]
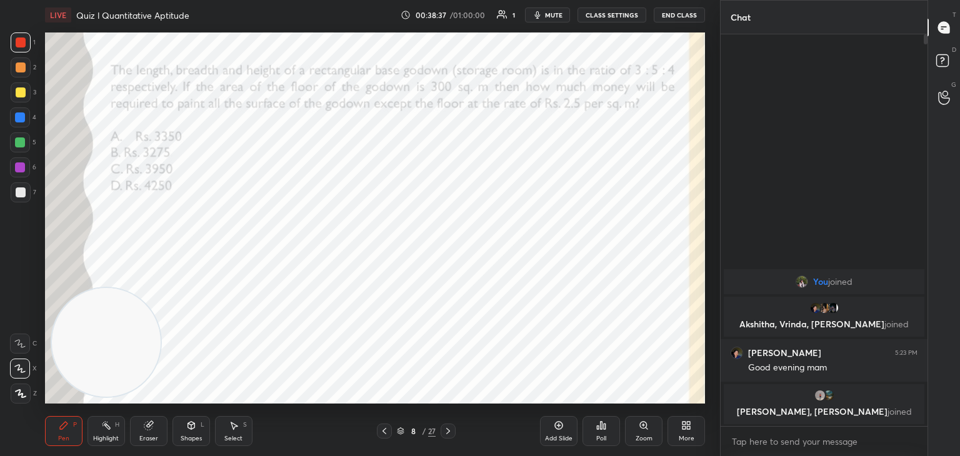
click at [197, 430] on div "Shapes L" at bounding box center [190, 431] width 37 height 30
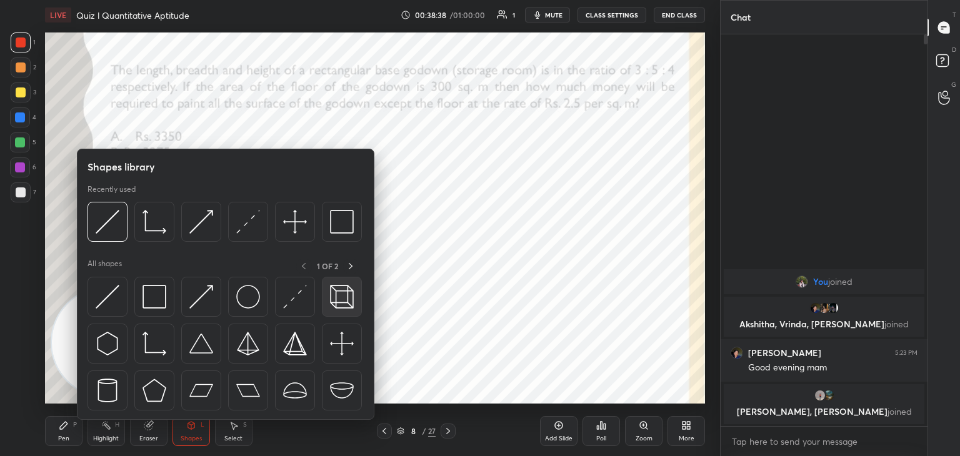
click at [337, 292] on img at bounding box center [342, 297] width 24 height 24
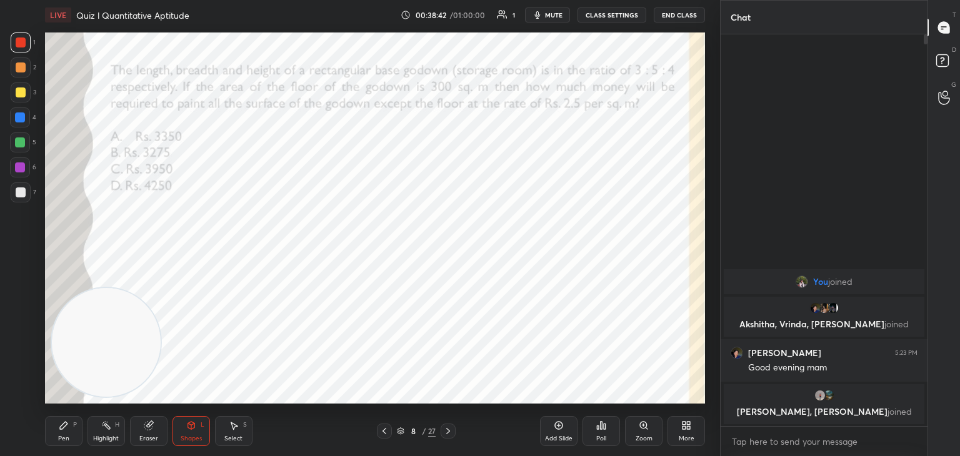
click at [82, 424] on div "Pen P Highlight H Eraser Shapes L Select S" at bounding box center [168, 431] width 247 height 30
click at [71, 431] on div "Pen P" at bounding box center [63, 431] width 37 height 30
click at [447, 430] on icon at bounding box center [448, 431] width 4 height 6
click at [447, 430] on icon at bounding box center [448, 431] width 10 height 10
click at [556, 19] on button "mute" at bounding box center [547, 14] width 45 height 15
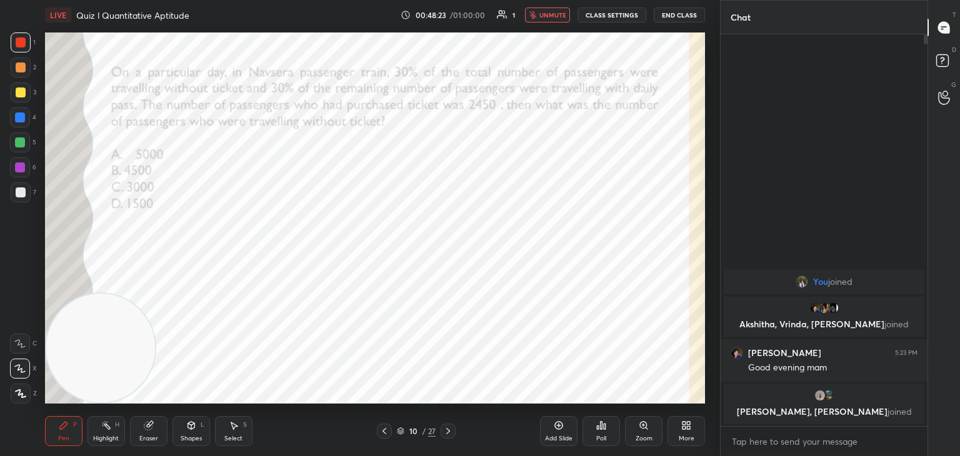
click at [612, 435] on div "Poll" at bounding box center [600, 431] width 37 height 30
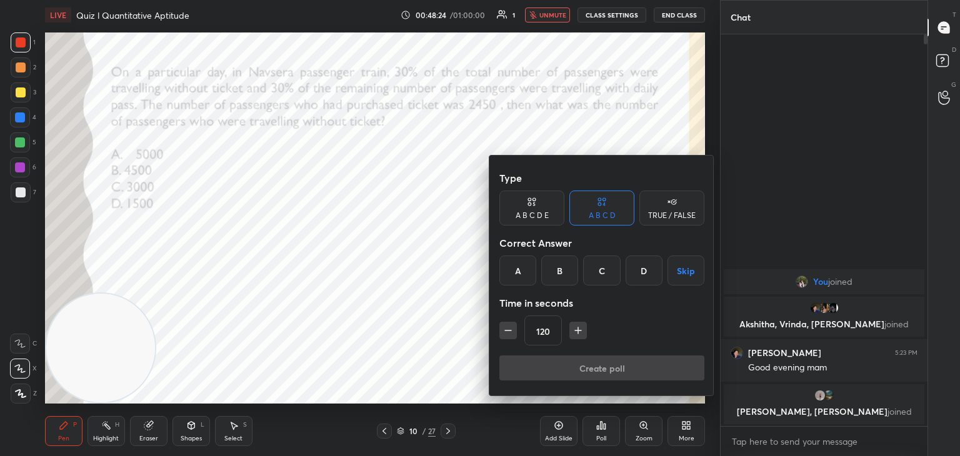
click at [642, 276] on div "D" at bounding box center [643, 270] width 37 height 30
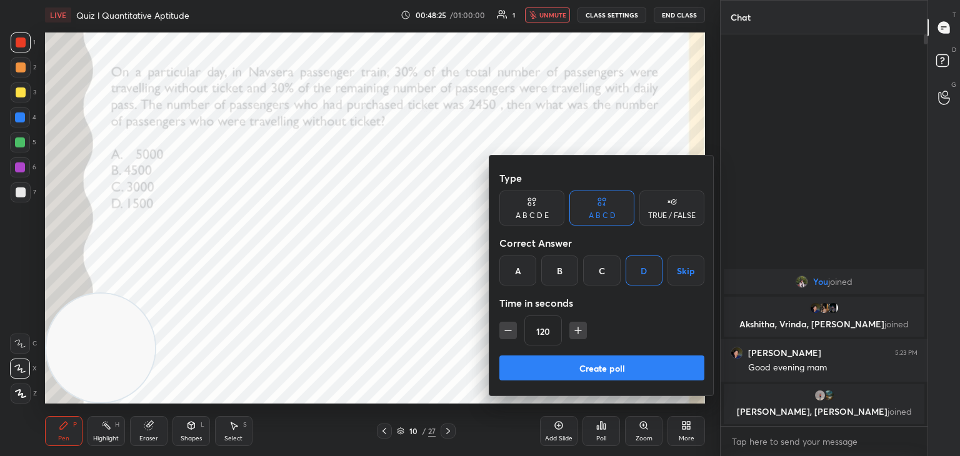
click at [615, 372] on button "Create poll" at bounding box center [601, 367] width 205 height 25
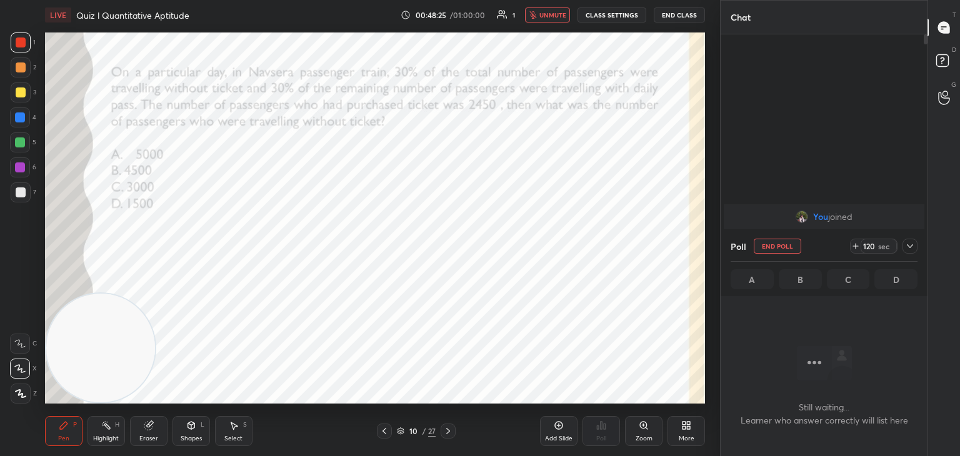
scroll to position [353, 203]
click at [553, 16] on span "unmute" at bounding box center [552, 15] width 27 height 9
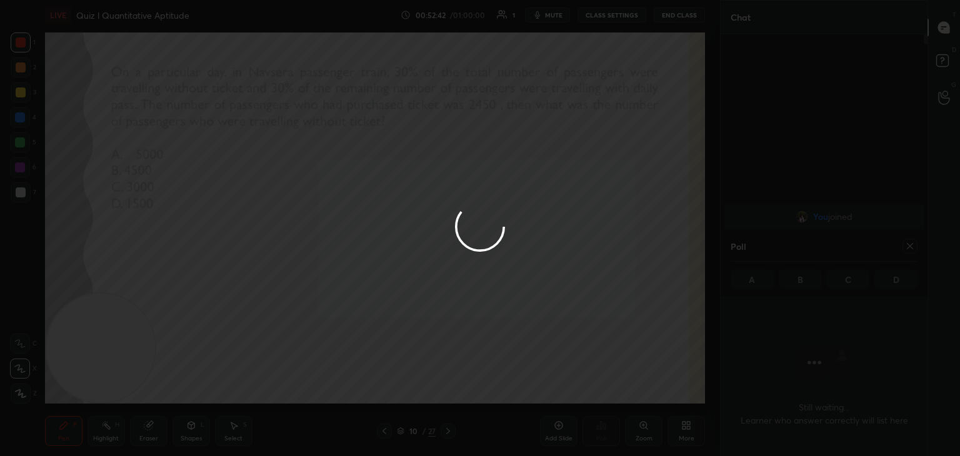
click at [452, 261] on div at bounding box center [480, 228] width 960 height 456
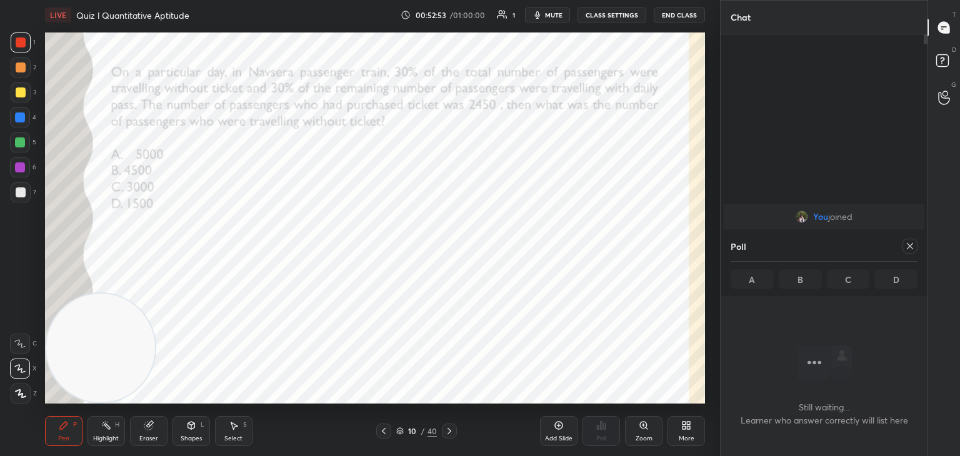
click at [400, 432] on icon at bounding box center [399, 430] width 7 height 7
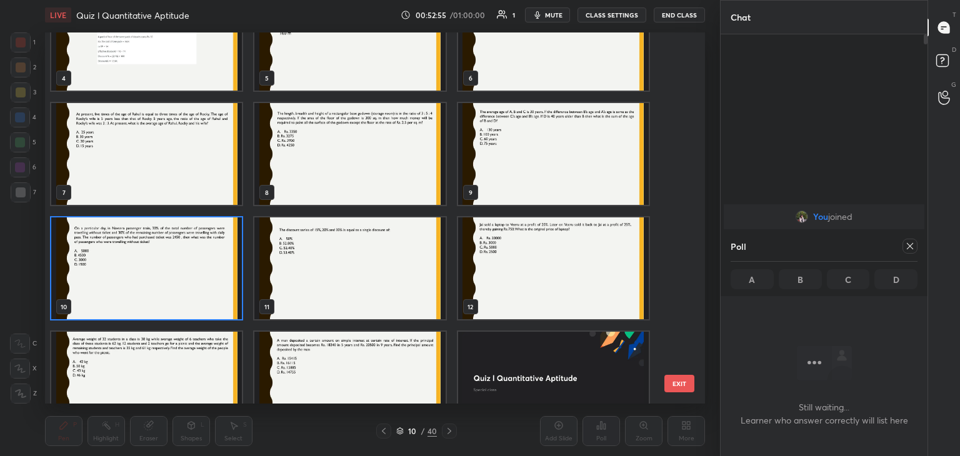
scroll to position [164, 0]
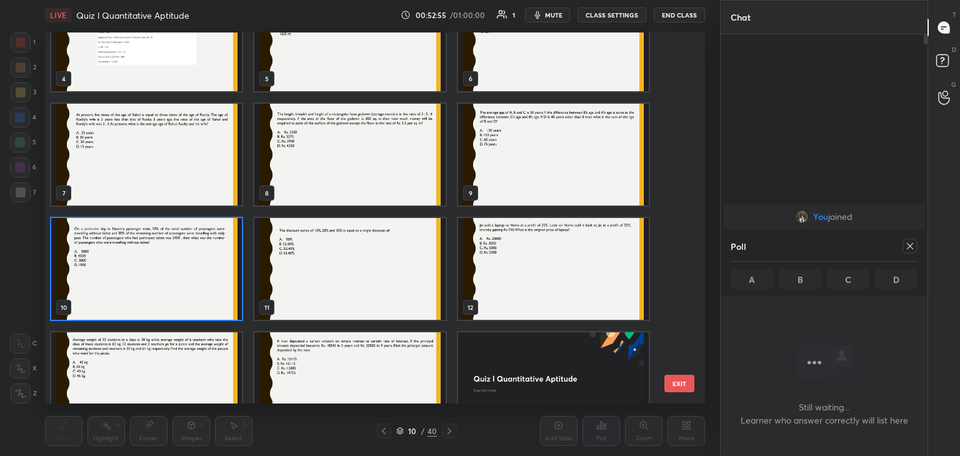
click at [340, 282] on img "grid" at bounding box center [349, 269] width 191 height 102
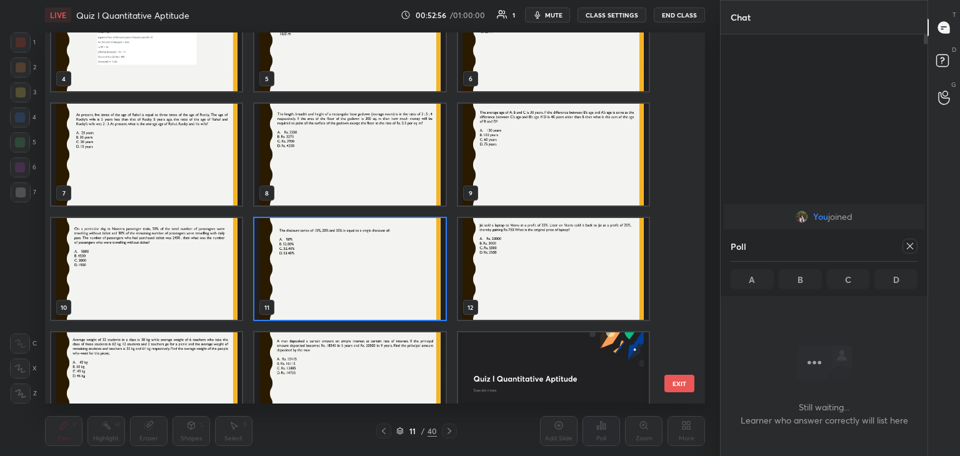
click at [344, 282] on img "grid" at bounding box center [349, 269] width 191 height 102
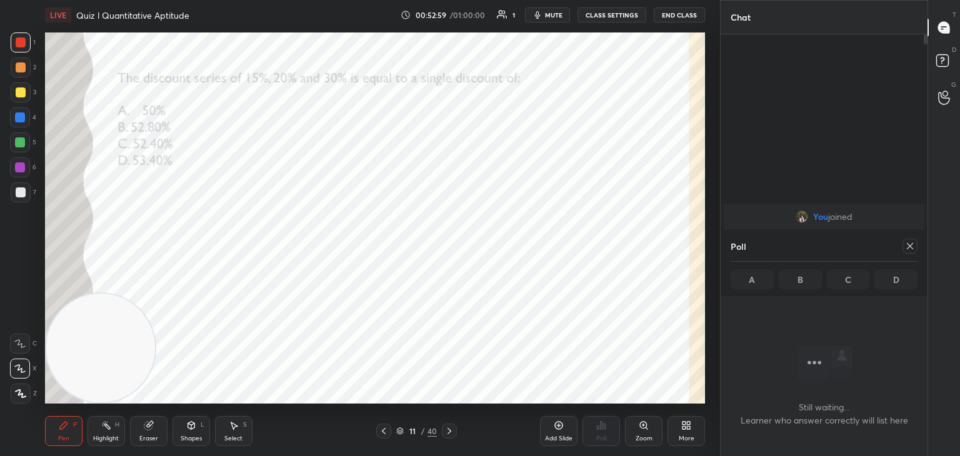
click at [557, 15] on span "mute" at bounding box center [553, 15] width 17 height 9
click at [545, 14] on span "unmute" at bounding box center [553, 15] width 27 height 9
click at [911, 247] on icon at bounding box center [910, 246] width 10 height 10
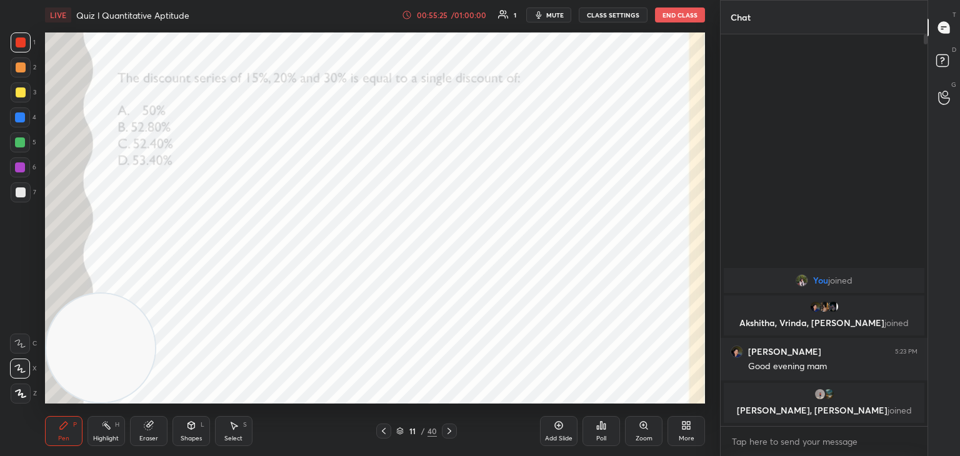
scroll to position [418, 203]
click at [157, 417] on div "Eraser" at bounding box center [148, 431] width 37 height 30
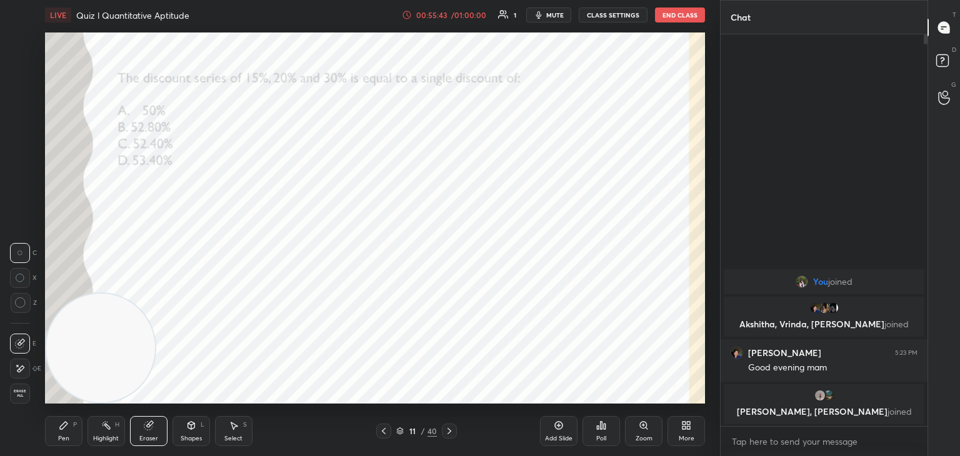
click at [32, 387] on div "Erase all" at bounding box center [21, 394] width 22 height 20
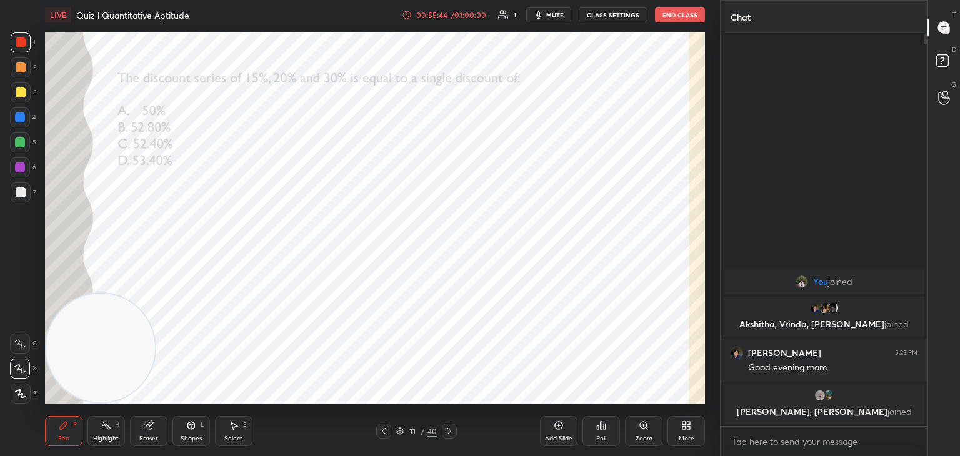
click at [64, 431] on div "Pen P" at bounding box center [63, 431] width 37 height 30
click at [449, 430] on icon at bounding box center [449, 431] width 10 height 10
click at [558, 15] on span "mute" at bounding box center [554, 15] width 17 height 9
click at [276, 24] on div "LIVE Quiz l Quantitative Aptitude" at bounding box center [221, 15] width 352 height 30
click at [681, 12] on button "End Class" at bounding box center [680, 14] width 50 height 15
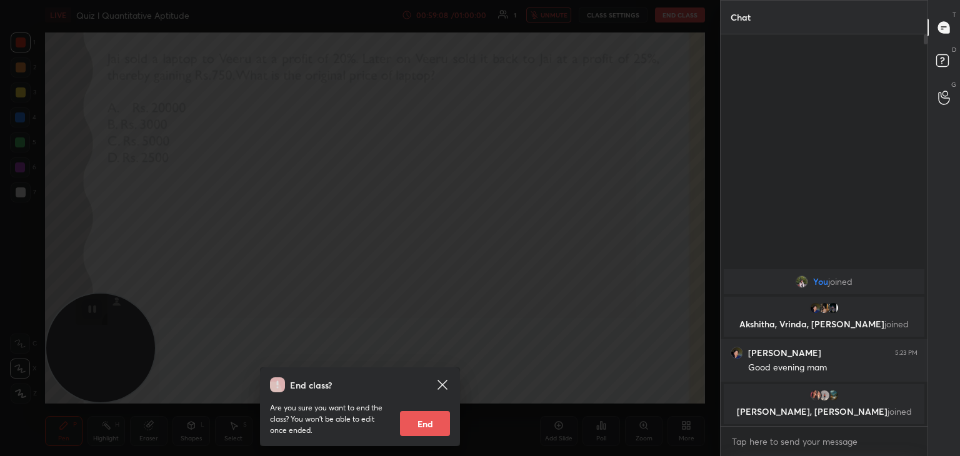
click at [290, 116] on div "End class? Are you sure you want to end the class? You won’t be able to edit on…" at bounding box center [360, 228] width 720 height 456
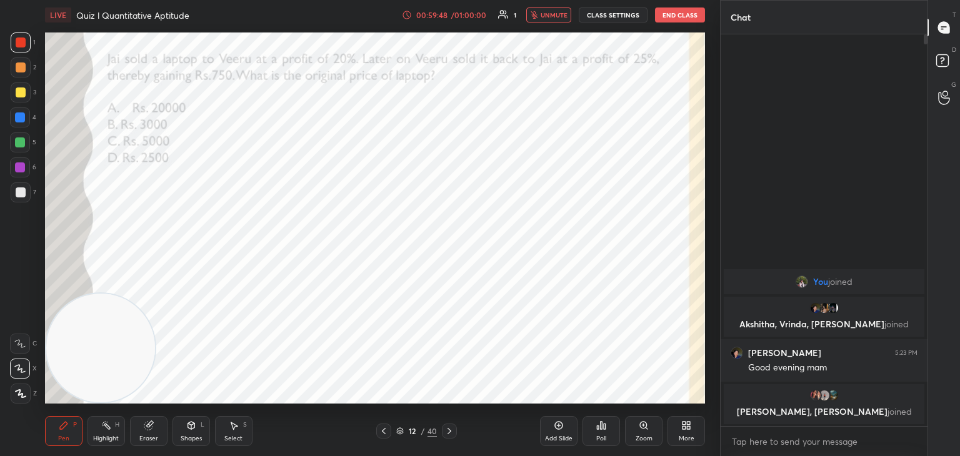
click at [686, 15] on button "End Class" at bounding box center [680, 14] width 50 height 15
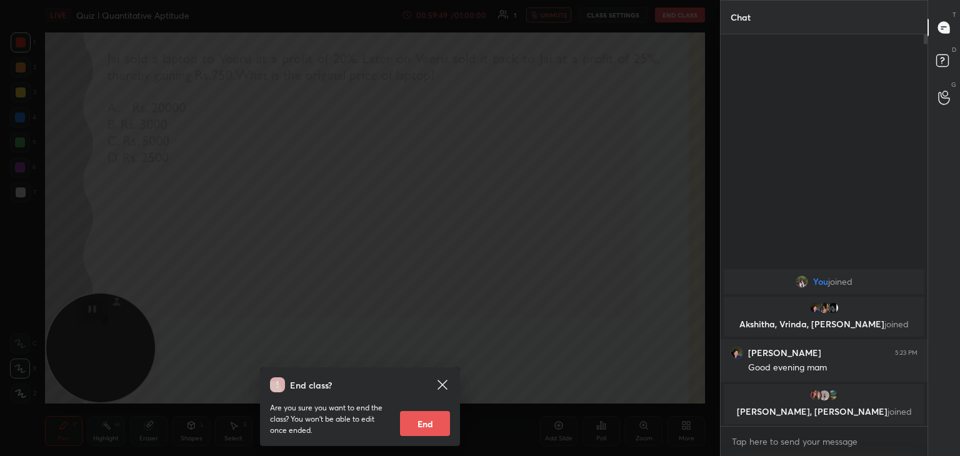
click at [435, 421] on button "End" at bounding box center [425, 423] width 50 height 25
type textarea "x"
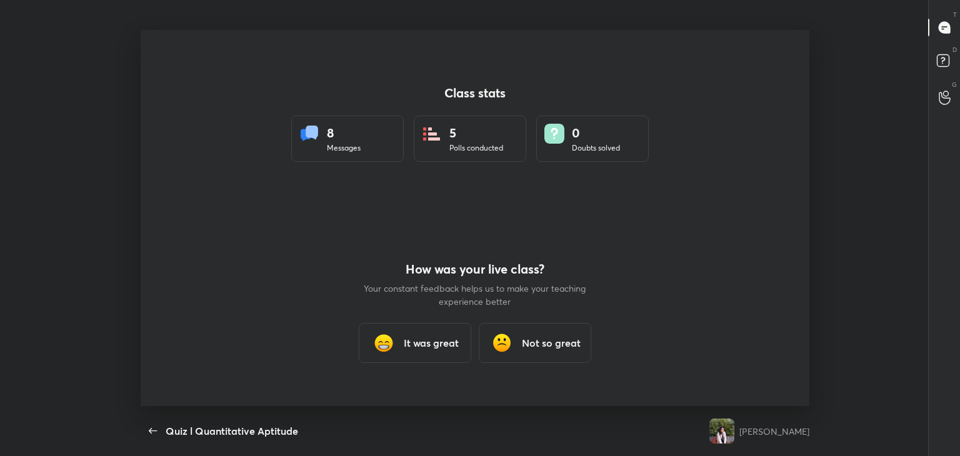
scroll to position [4, 0]
